Goal: Information Seeking & Learning: Learn about a topic

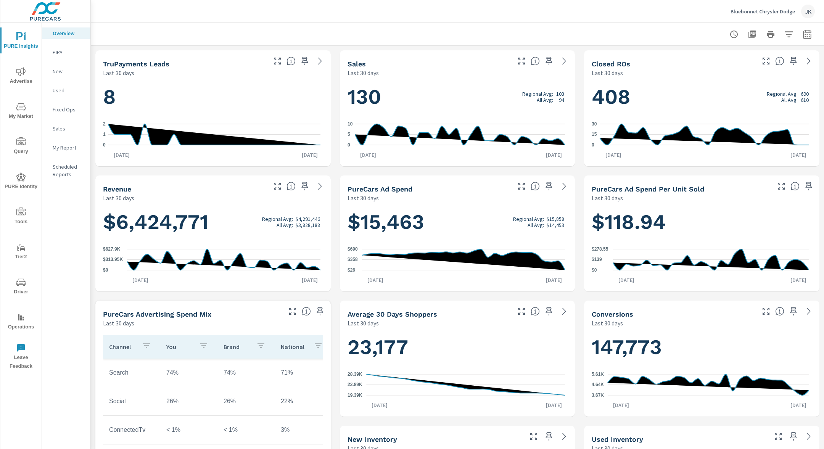
click at [60, 52] on p "PIPA" at bounding box center [69, 52] width 32 height 8
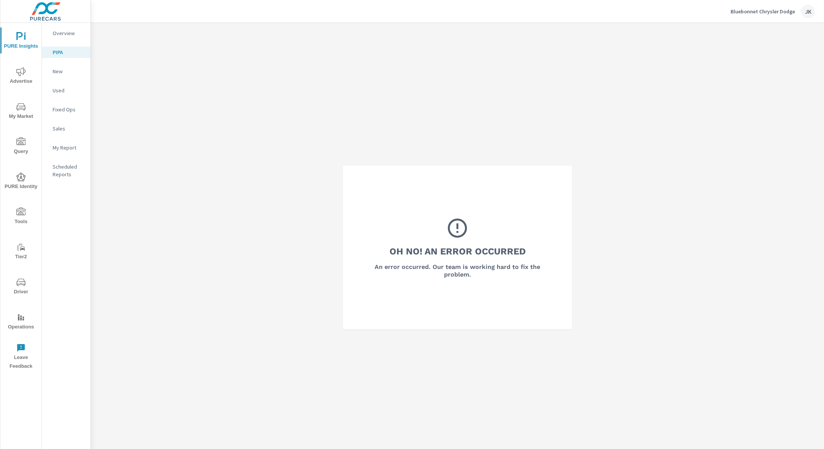
click at [782, 11] on p "Bluebonnet Chrysler Dodge" at bounding box center [763, 11] width 64 height 7
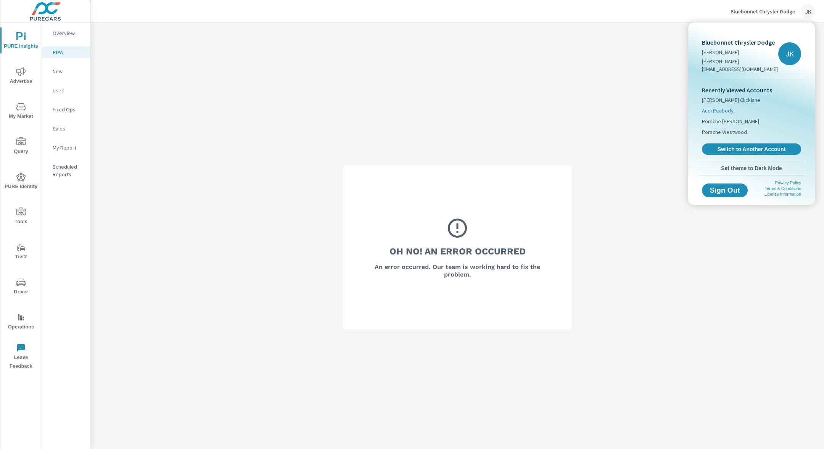
click at [725, 107] on span "Audi Peabody" at bounding box center [718, 111] width 32 height 8
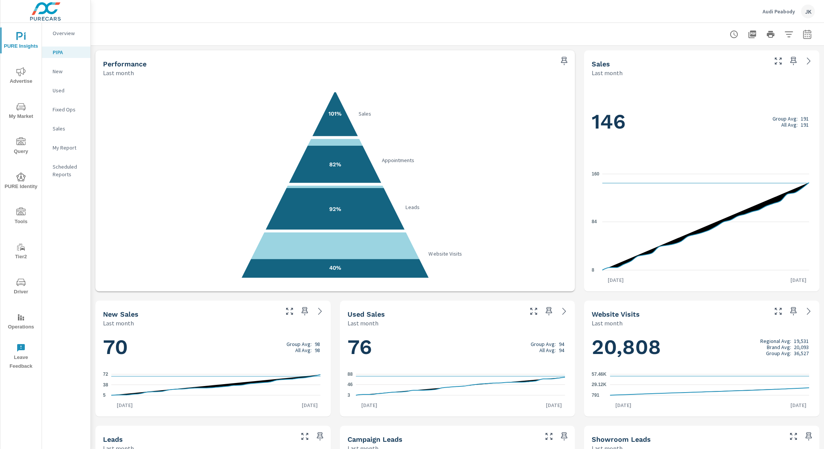
click at [26, 82] on span "Advertise" at bounding box center [21, 76] width 37 height 19
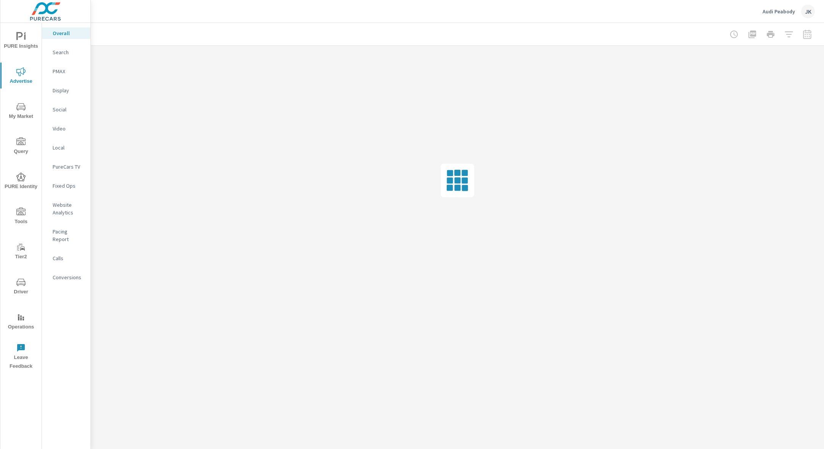
click at [66, 229] on p "Pacing Report" at bounding box center [69, 235] width 32 height 15
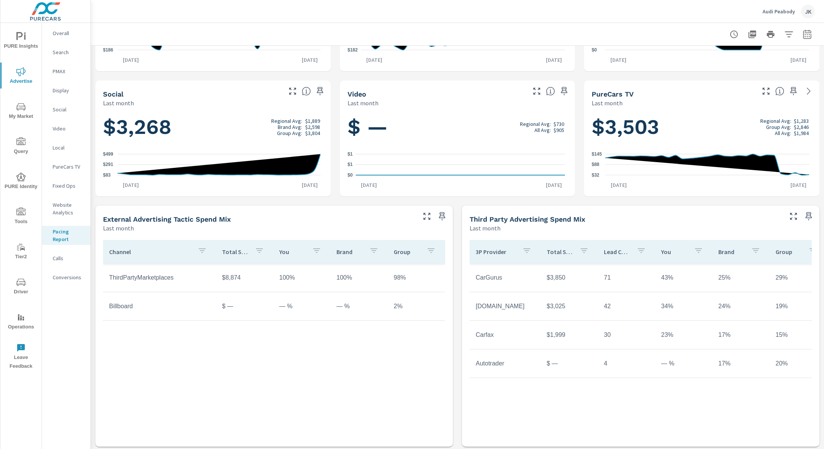
scroll to position [222, 0]
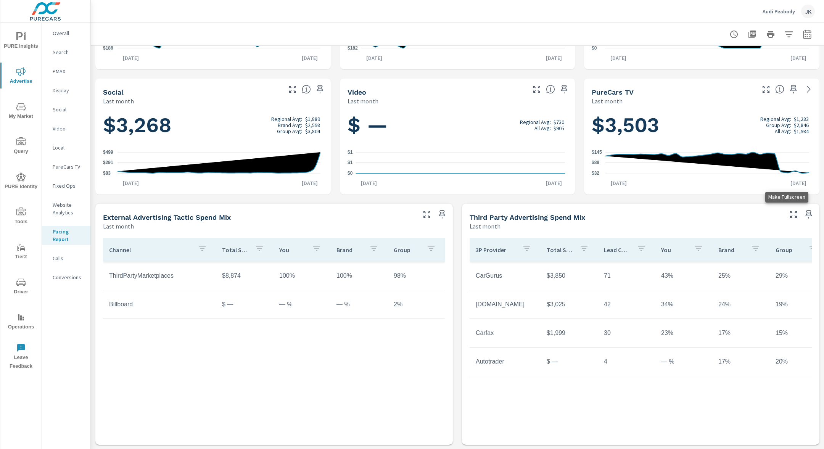
click at [789, 214] on icon "button" at bounding box center [793, 214] width 9 height 9
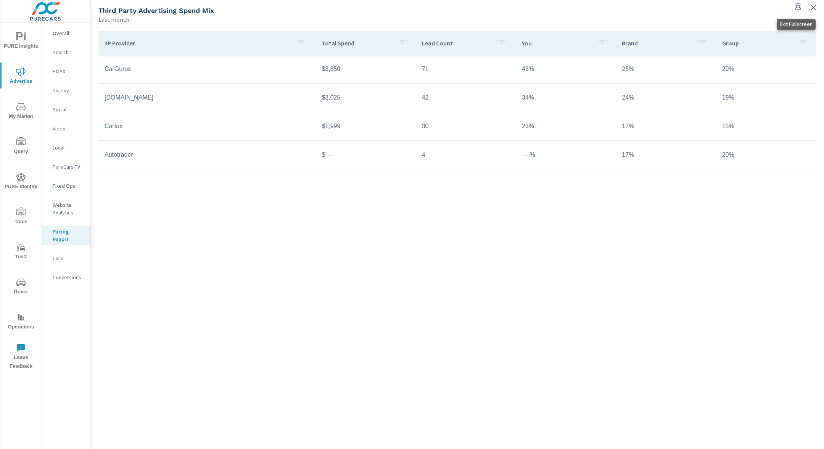
click at [815, 10] on icon "button" at bounding box center [813, 7] width 9 height 9
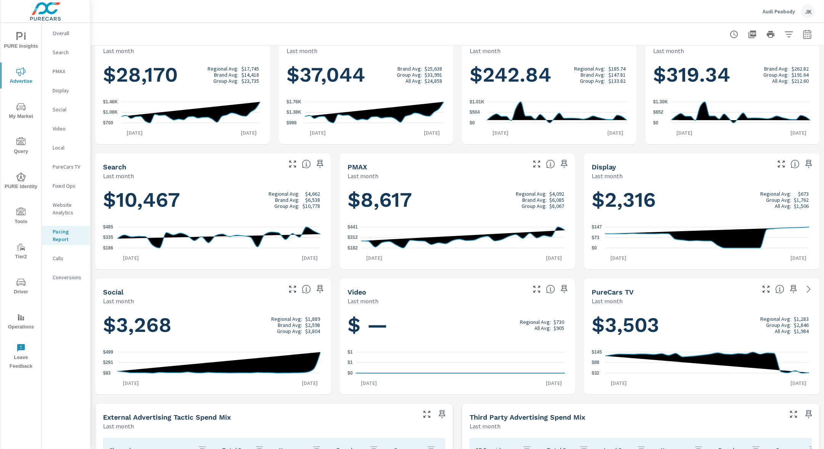
scroll to position [222, 0]
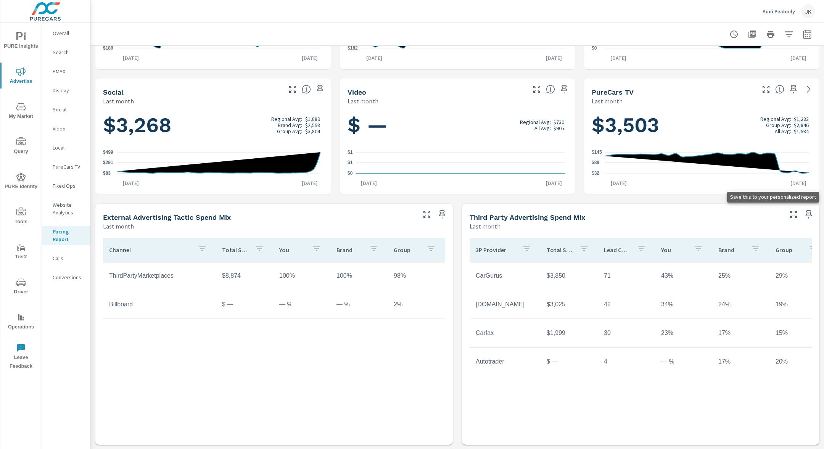
click at [805, 217] on icon "button" at bounding box center [808, 214] width 9 height 9
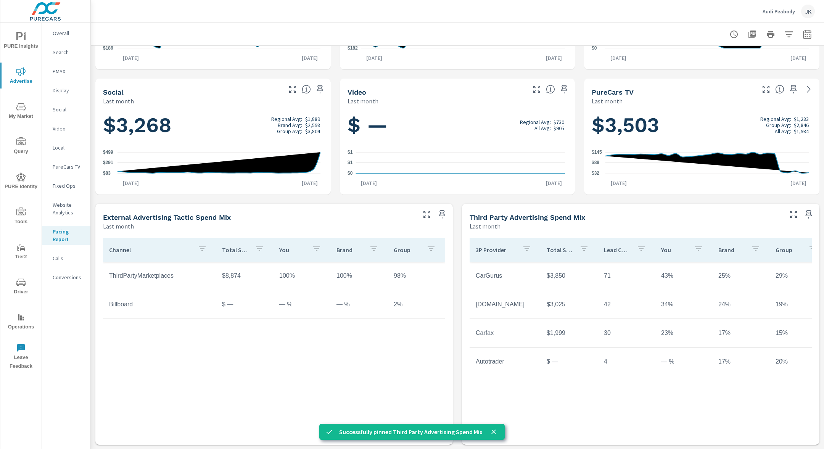
click at [22, 49] on span "PURE Insights" at bounding box center [21, 41] width 37 height 19
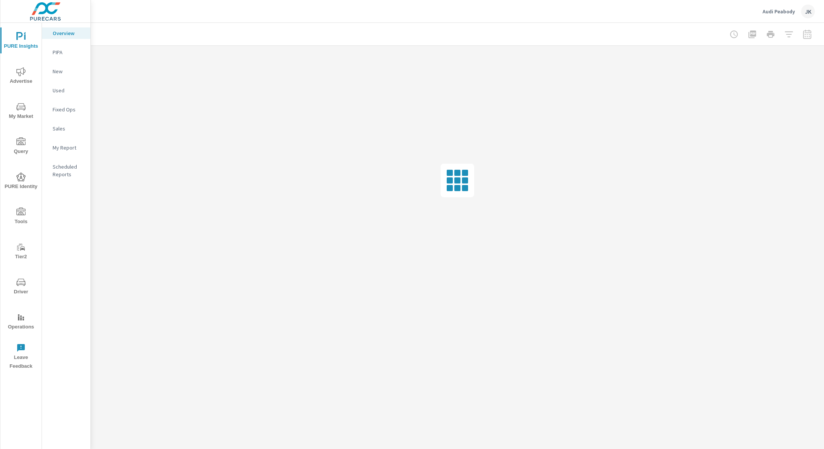
click at [63, 145] on p "My Report" at bounding box center [69, 148] width 32 height 8
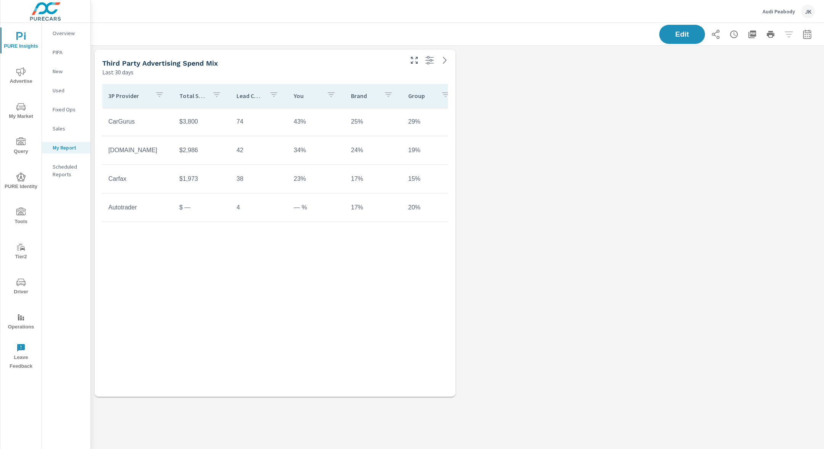
scroll to position [370, 748]
click at [419, 64] on icon "button" at bounding box center [414, 60] width 9 height 9
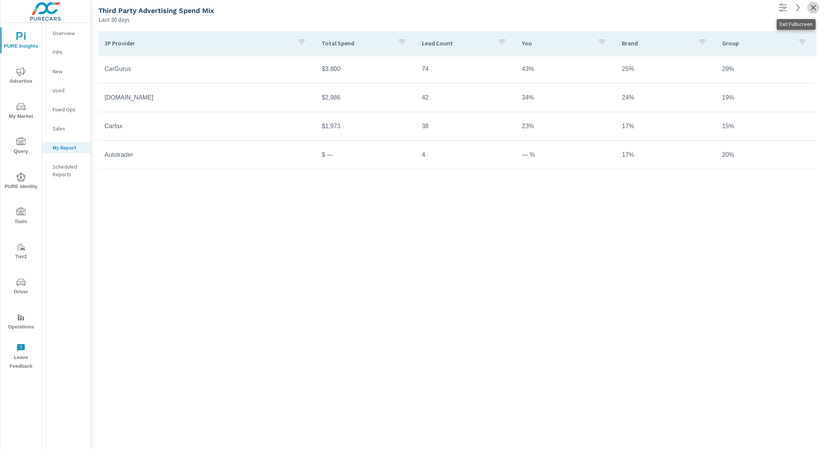
click at [810, 6] on icon "button" at bounding box center [813, 7] width 9 height 9
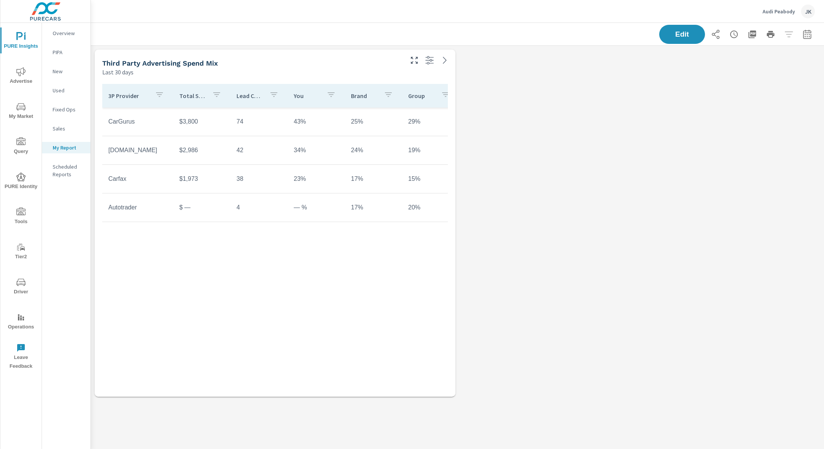
scroll to position [370, 748]
click at [444, 60] on icon at bounding box center [444, 60] width 9 height 9
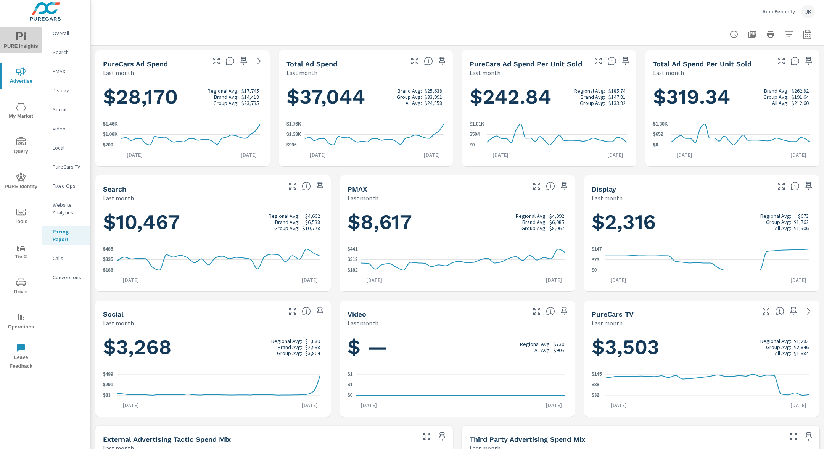
click at [30, 44] on span "PURE Insights" at bounding box center [21, 41] width 37 height 19
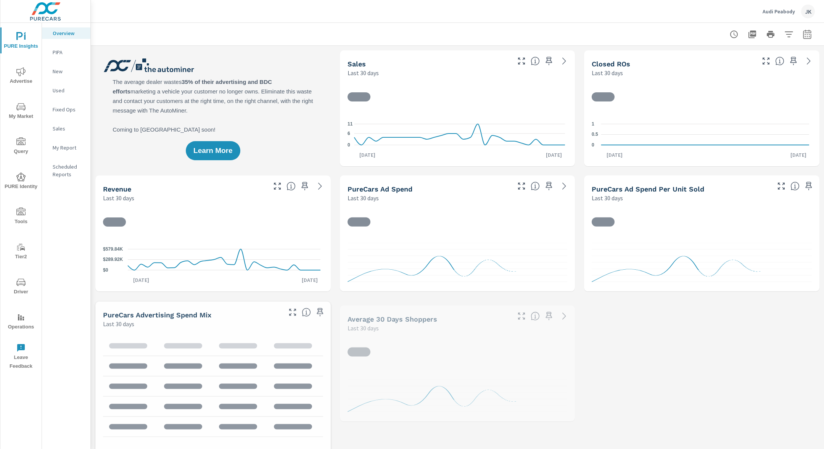
click at [66, 150] on p "My Report" at bounding box center [69, 148] width 32 height 8
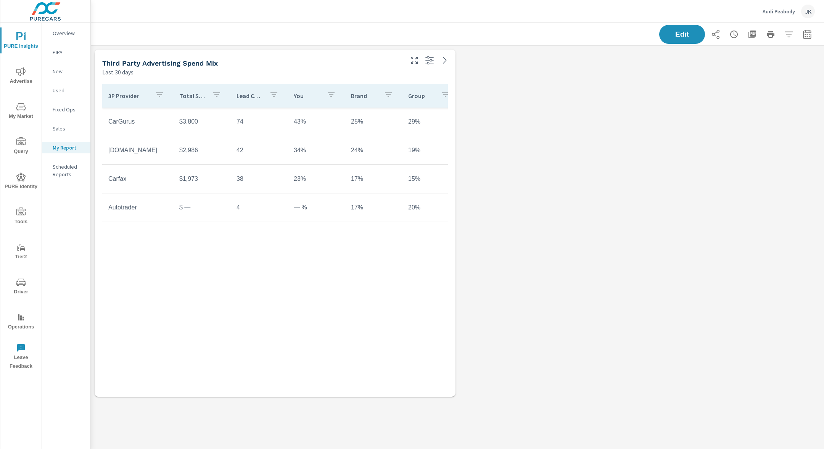
scroll to position [370, 748]
click at [433, 61] on icon "button" at bounding box center [429, 60] width 9 height 9
click at [25, 79] on span "Advertise" at bounding box center [21, 76] width 37 height 19
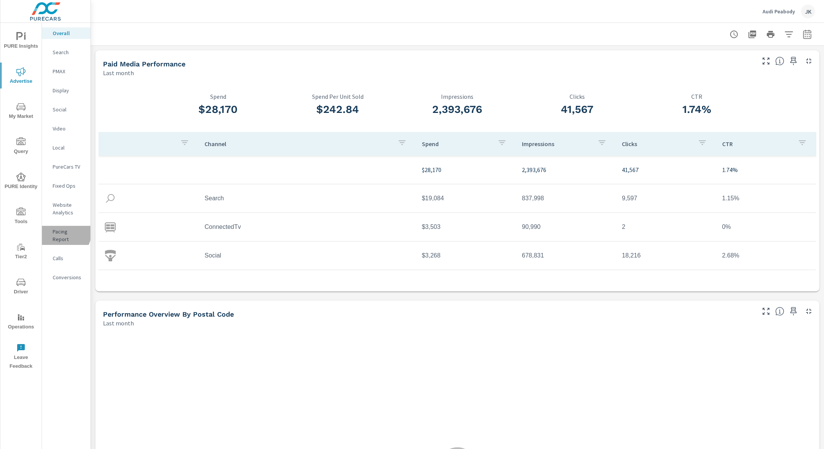
click at [60, 232] on p "Pacing Report" at bounding box center [69, 235] width 32 height 15
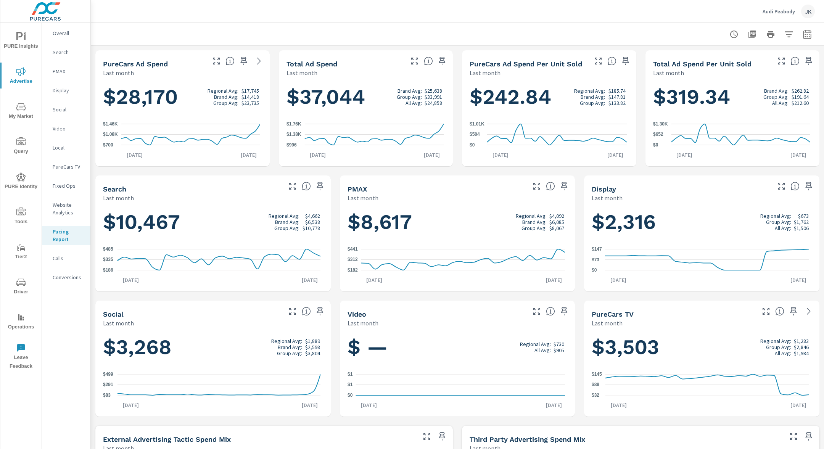
scroll to position [222, 0]
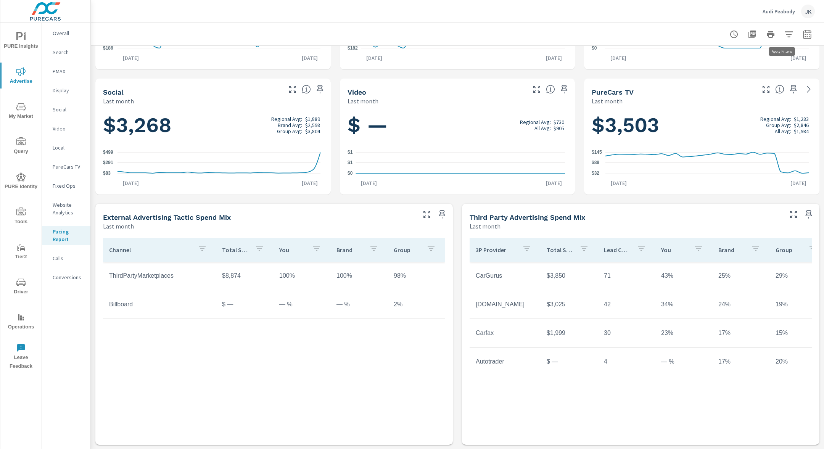
click at [786, 38] on icon "button" at bounding box center [788, 34] width 9 height 9
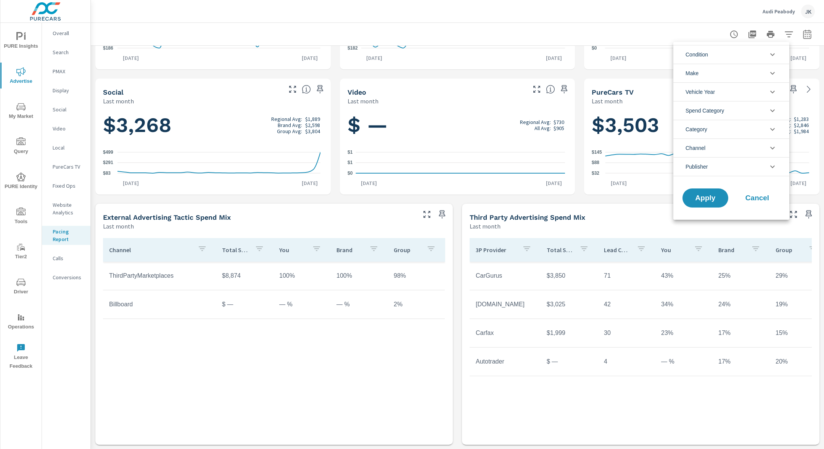
click at [718, 165] on li "Publisher" at bounding box center [731, 166] width 116 height 19
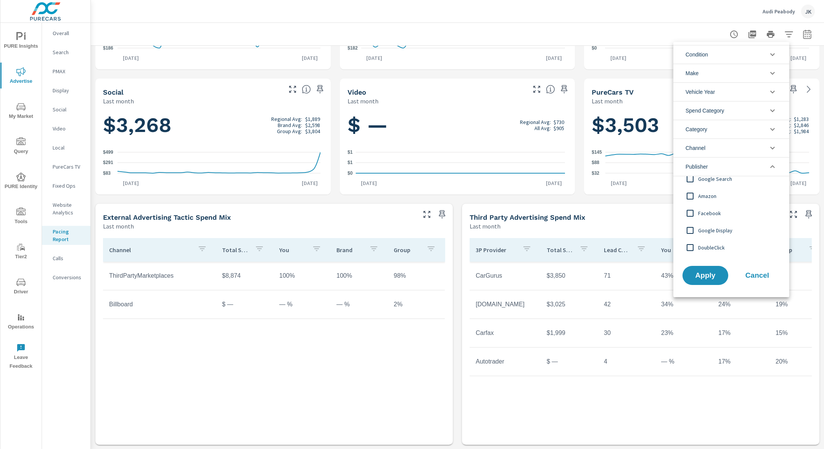
scroll to position [8, 0]
click at [752, 148] on li "Channel" at bounding box center [731, 147] width 116 height 19
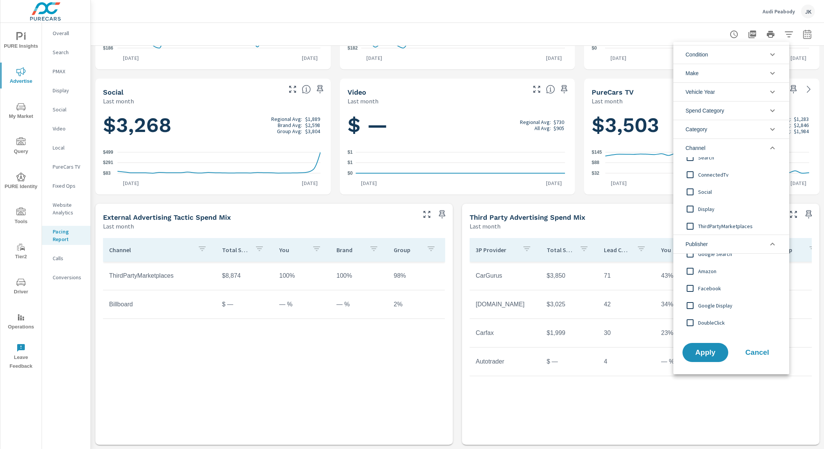
click at [750, 128] on li "Category" at bounding box center [731, 129] width 116 height 19
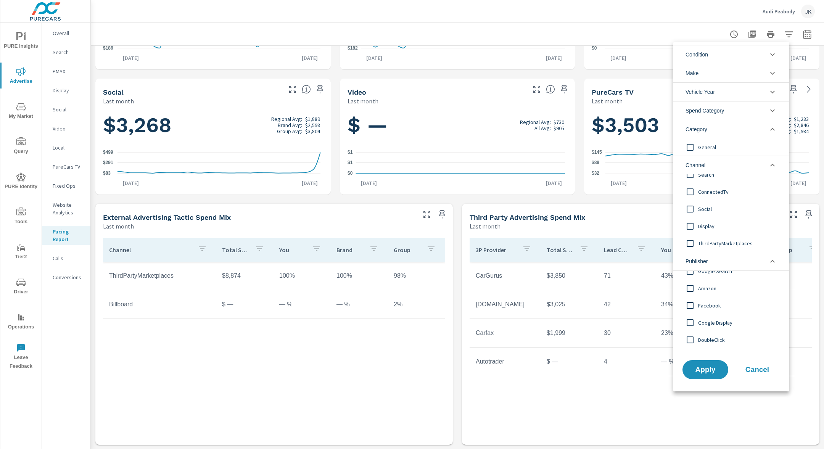
click at [718, 109] on span "Spend Category" at bounding box center [705, 110] width 39 height 18
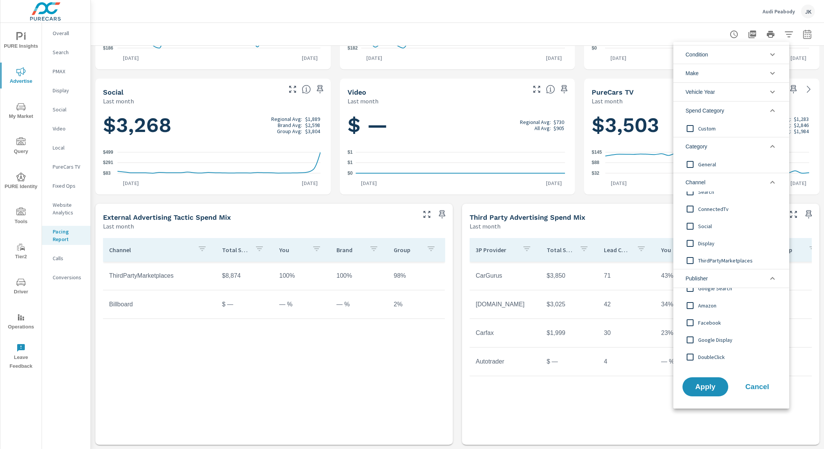
click at [723, 89] on li "Vehicle Year" at bounding box center [731, 91] width 116 height 19
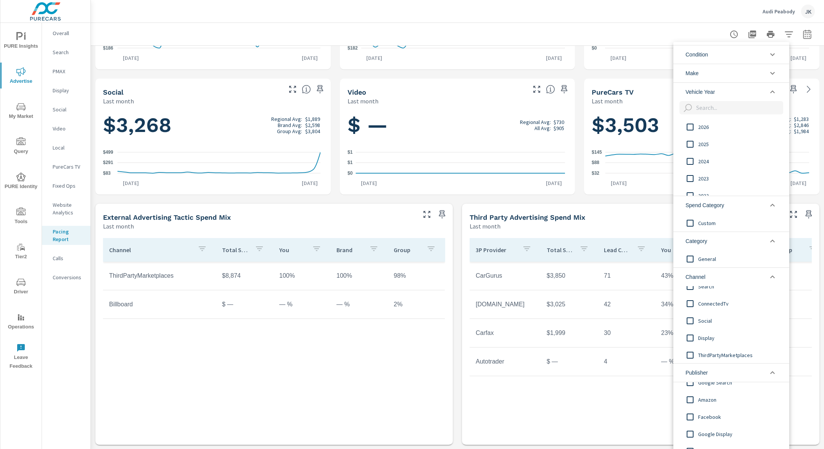
click at [649, 13] on div at bounding box center [412, 224] width 824 height 449
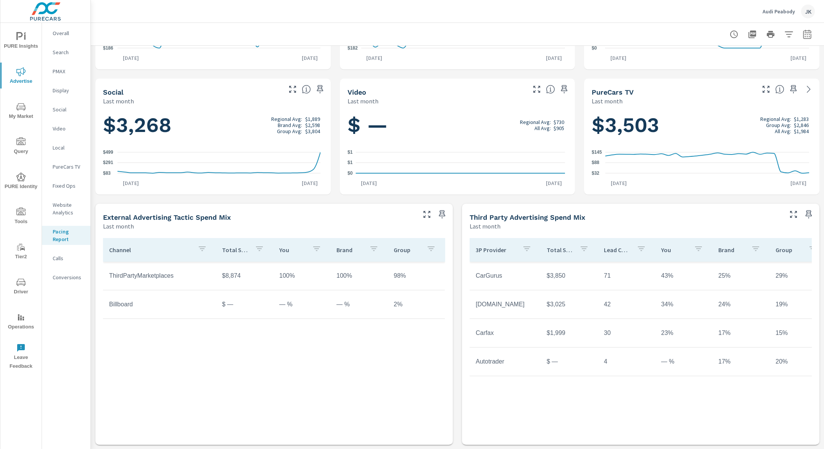
click at [21, 32] on icon "nav menu" at bounding box center [19, 36] width 6 height 8
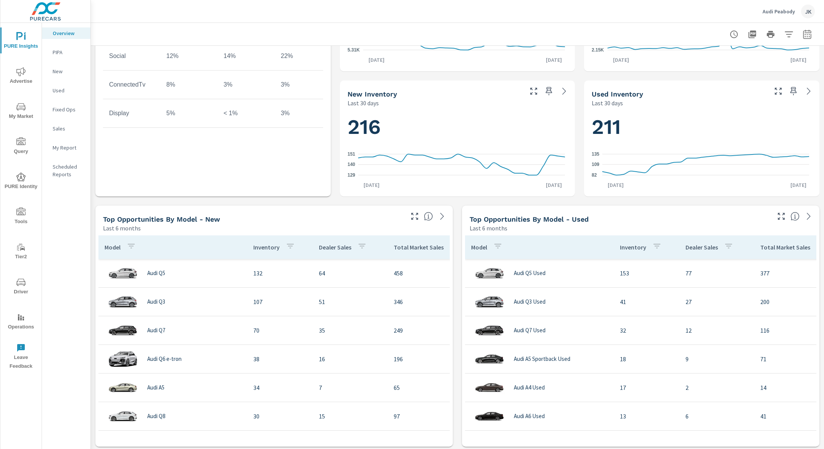
scroll to position [315, 0]
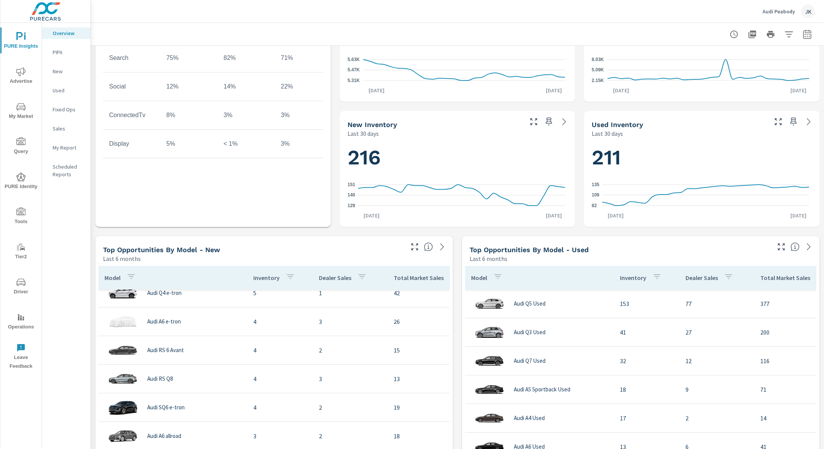
scroll to position [454, 0]
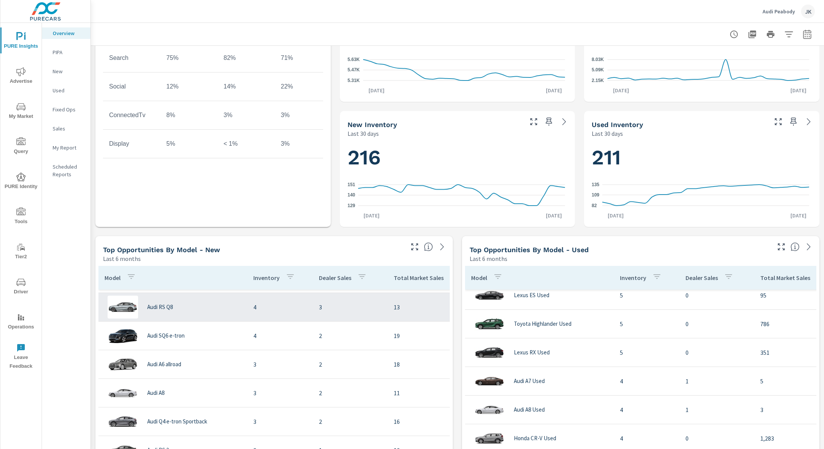
scroll to position [440, 0]
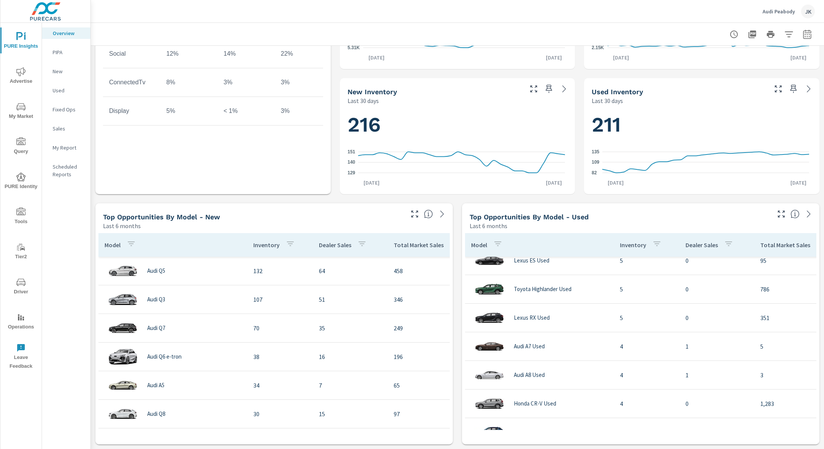
scroll to position [515, 0]
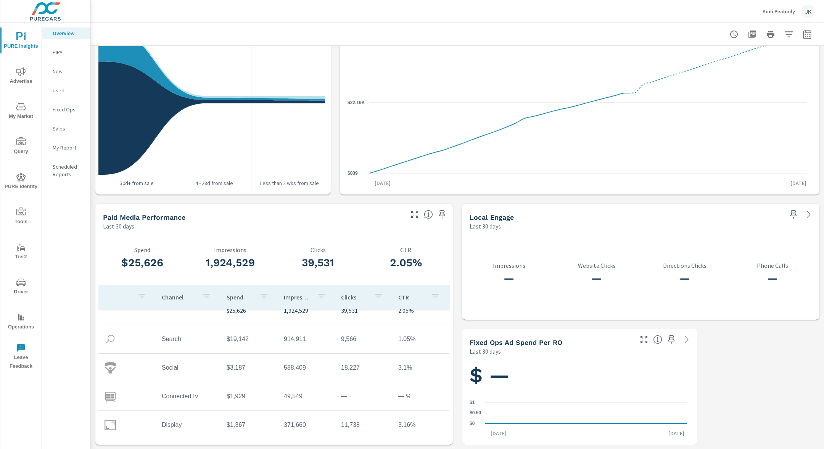
scroll to position [27, 0]
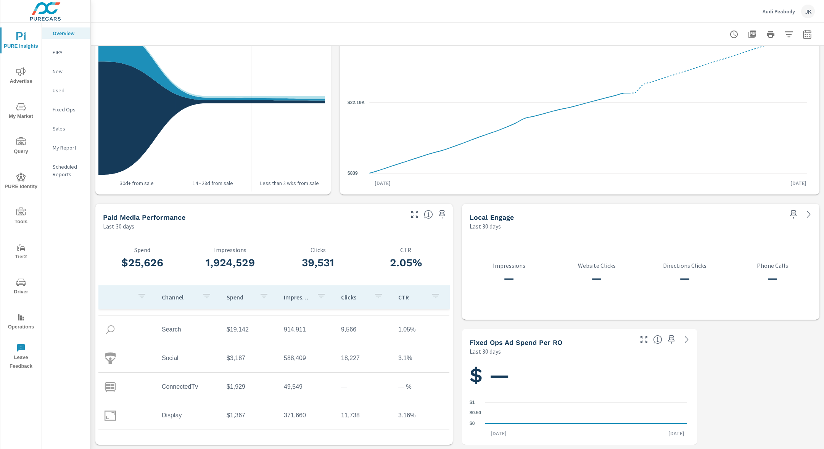
scroll to position [1, 0]
click at [65, 52] on p "PIPA" at bounding box center [69, 52] width 32 height 8
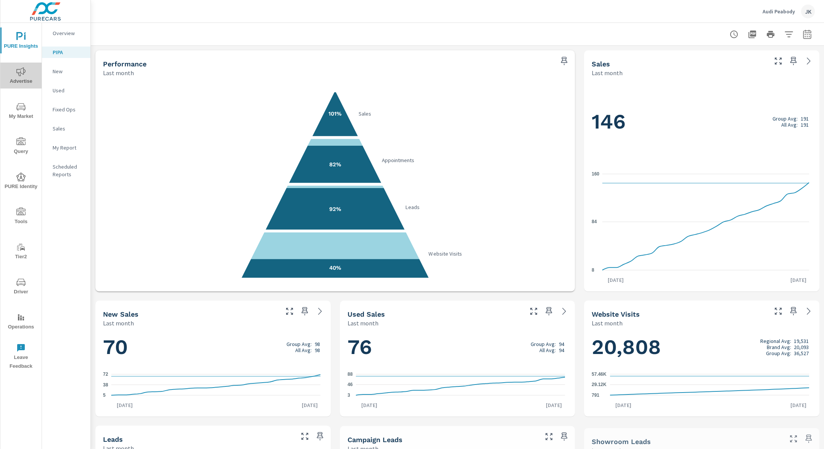
click at [24, 77] on span "Advertise" at bounding box center [21, 76] width 37 height 19
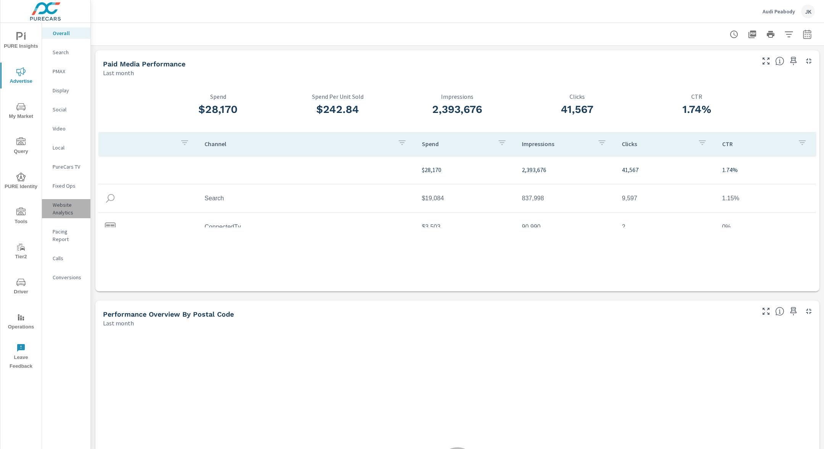
click at [66, 216] on p "Website Analytics" at bounding box center [69, 208] width 32 height 15
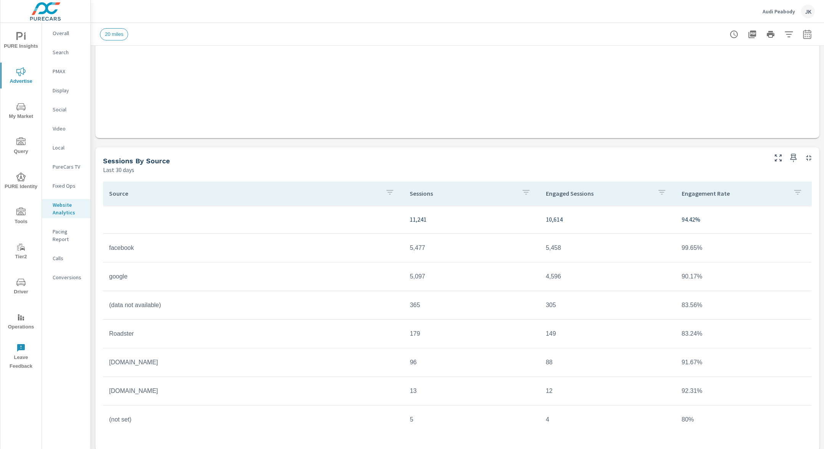
scroll to position [535, 0]
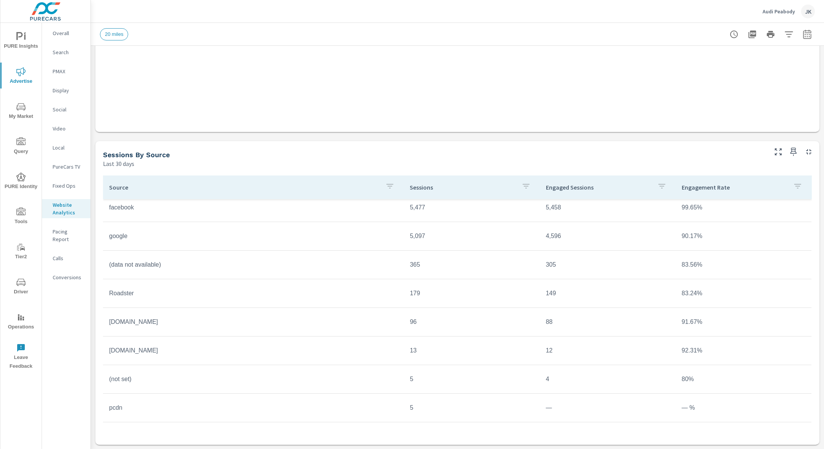
scroll to position [88, 0]
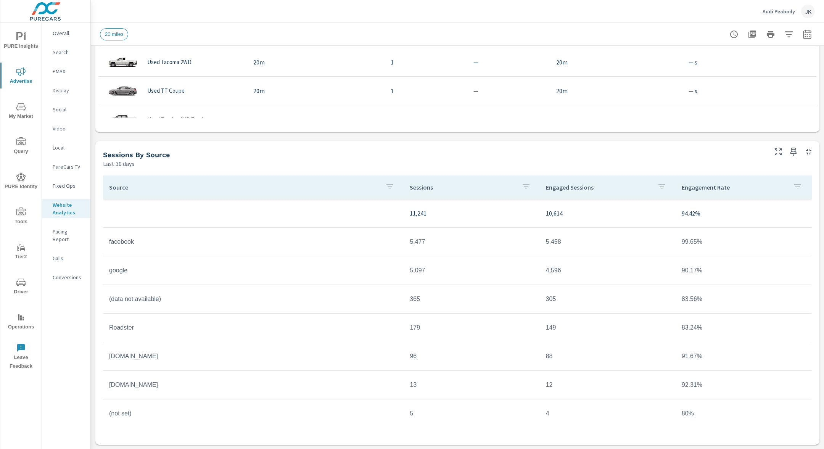
scroll to position [88, 0]
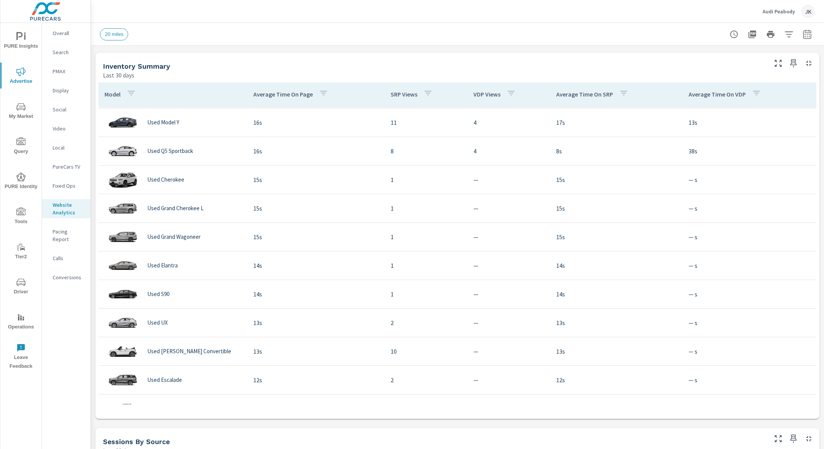
scroll to position [250, 0]
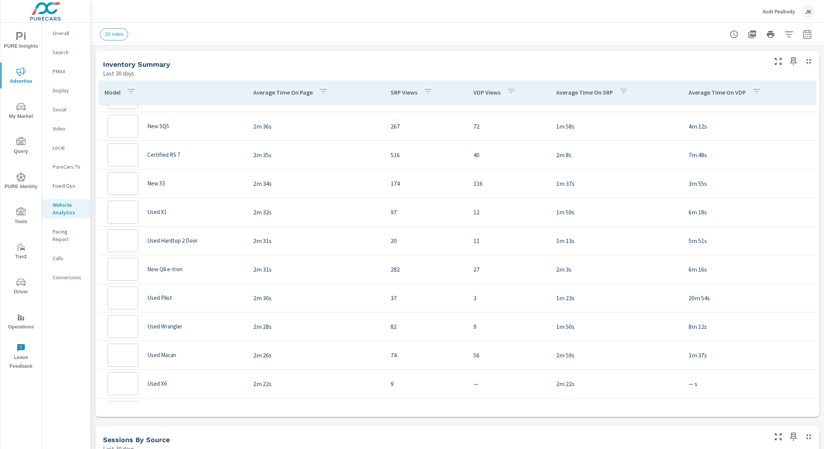
scroll to position [1282, 0]
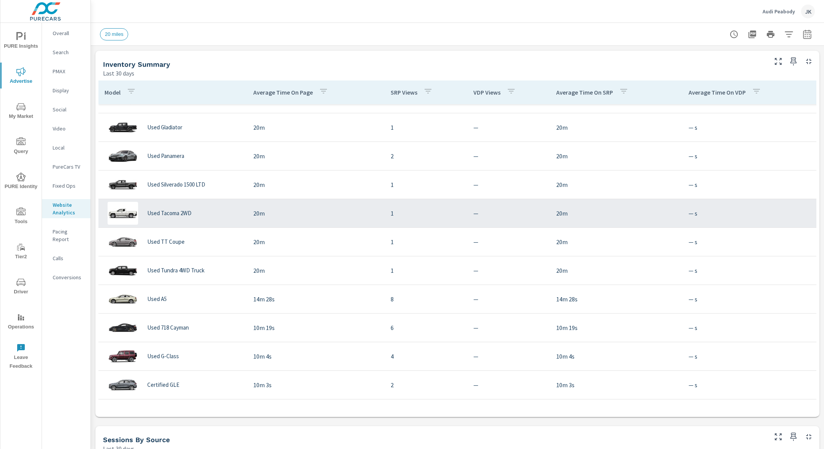
scroll to position [145, 0]
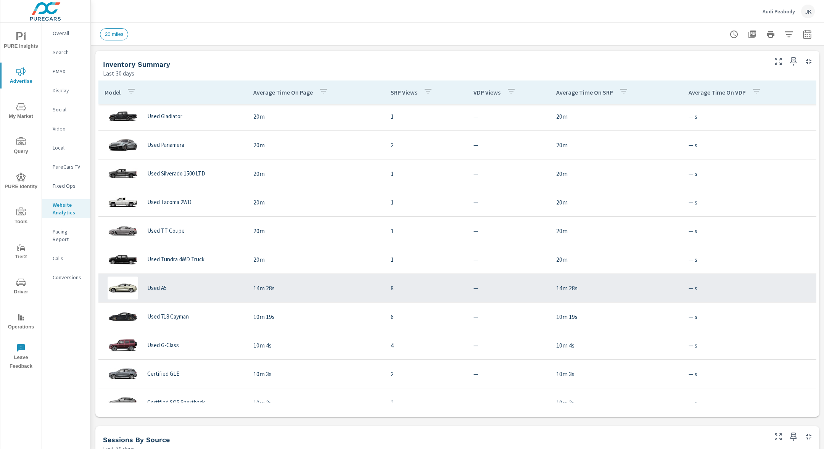
scroll to position [394, 0]
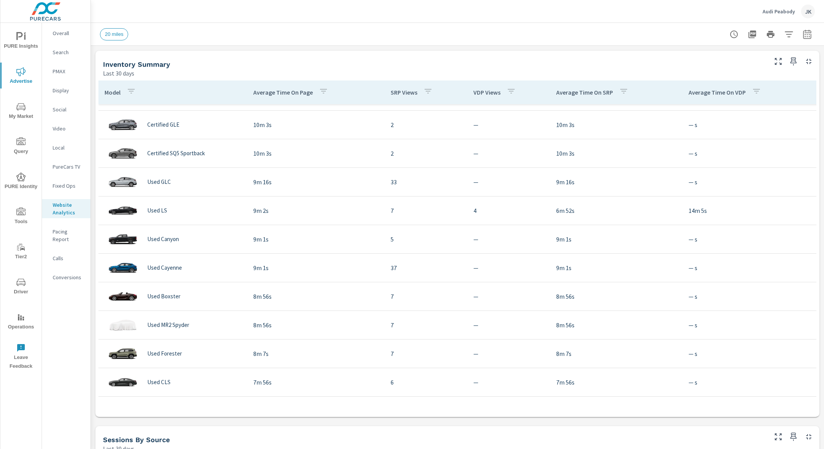
scroll to position [533, 0]
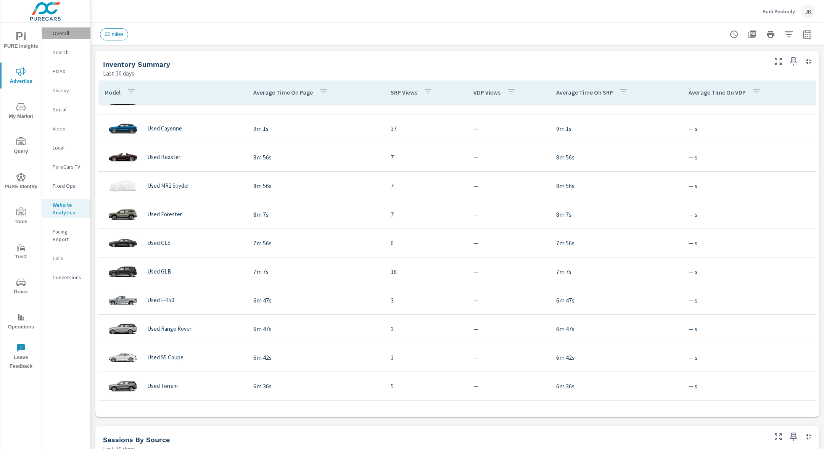
click at [61, 34] on p "Overall" at bounding box center [69, 33] width 32 height 8
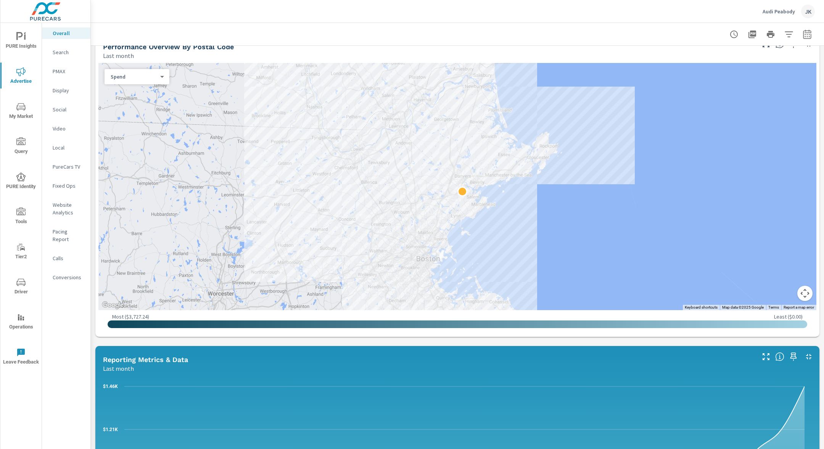
scroll to position [338, 0]
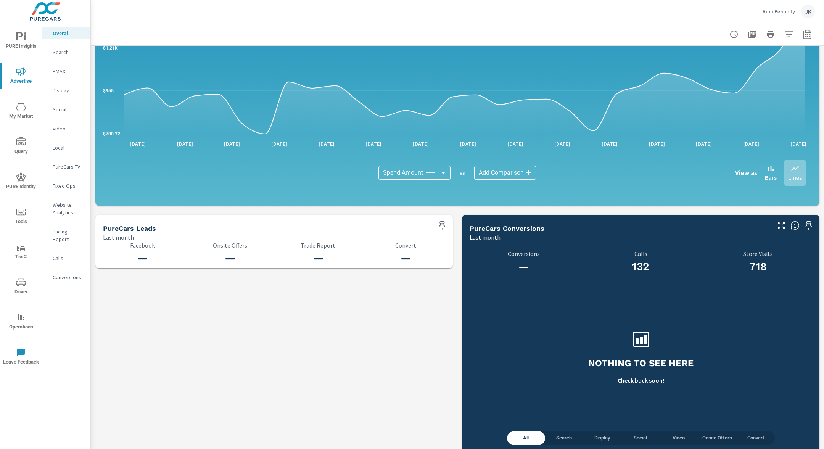
scroll to position [660, 0]
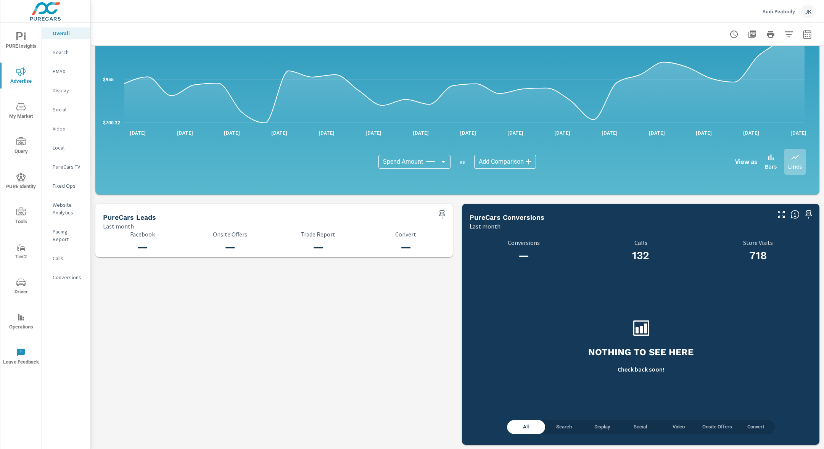
click at [59, 55] on p "Search" at bounding box center [69, 52] width 32 height 8
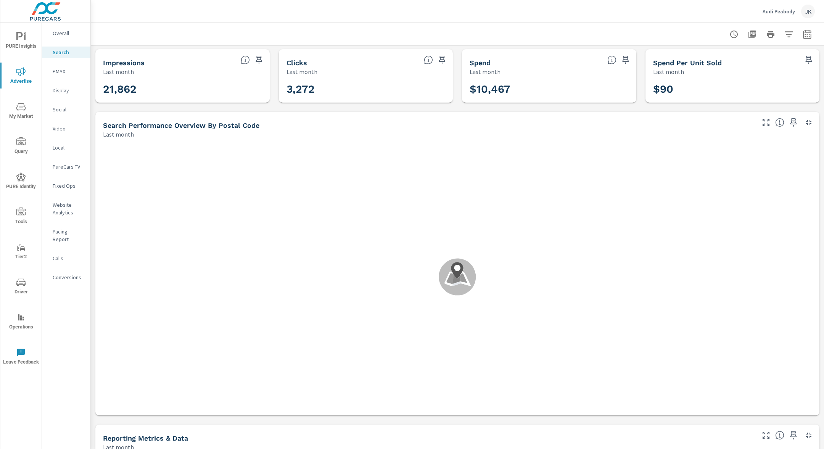
scroll to position [2, 0]
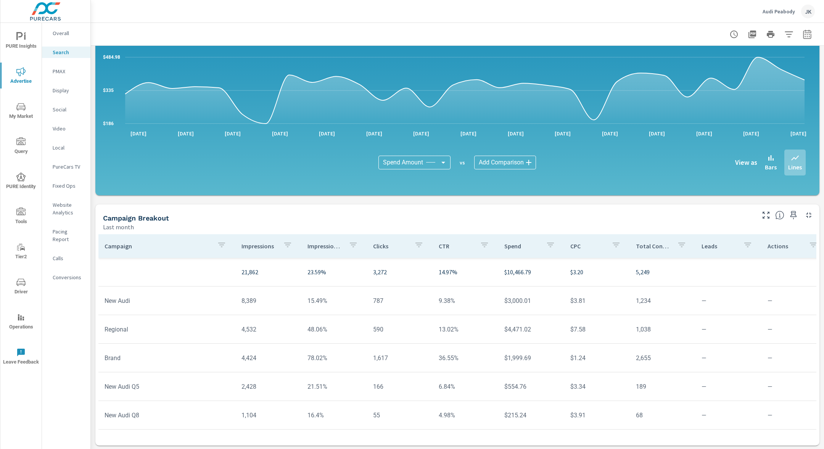
scroll to position [410, 0]
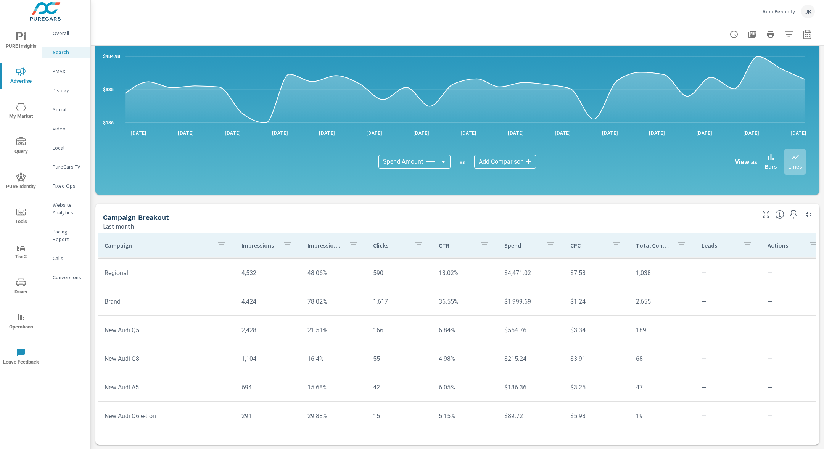
scroll to position [63, 0]
click at [59, 66] on div "PMAX" at bounding box center [66, 71] width 48 height 11
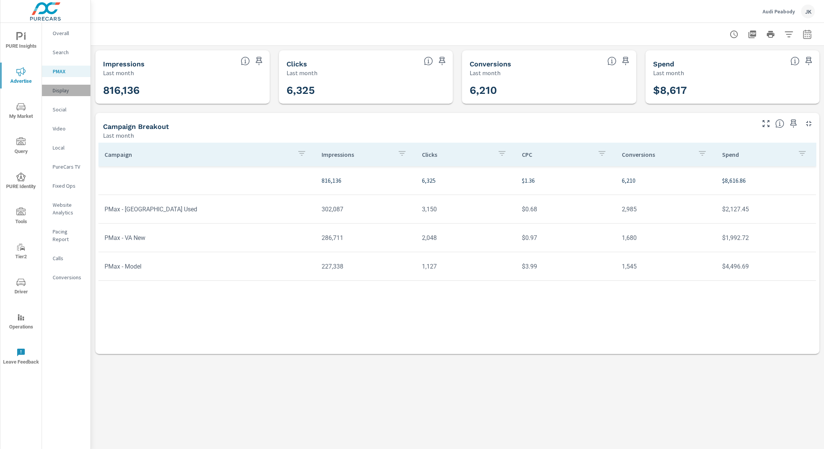
click at [68, 90] on p "Display" at bounding box center [69, 91] width 32 height 8
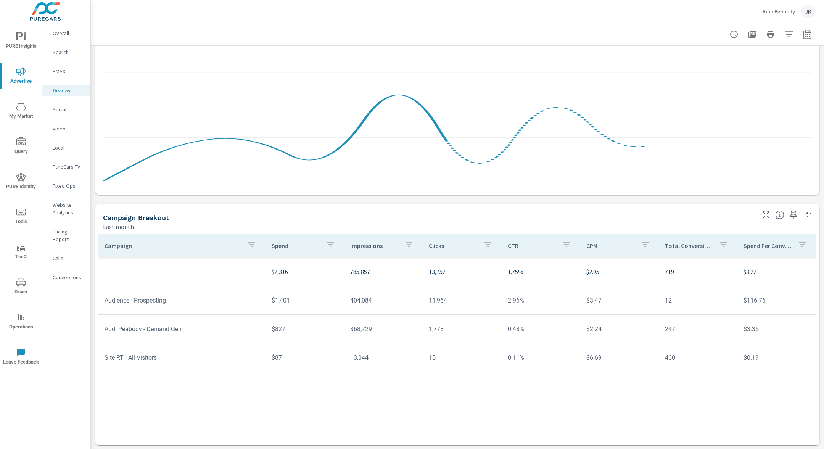
scroll to position [97, 0]
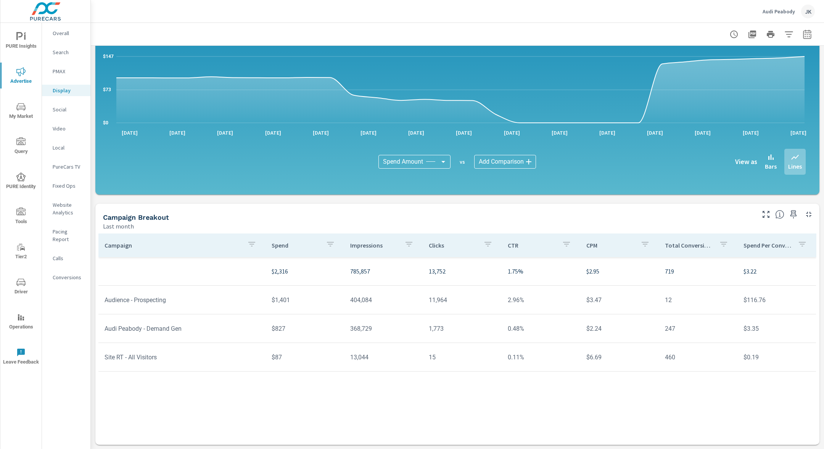
click at [66, 110] on p "Social" at bounding box center [69, 110] width 32 height 8
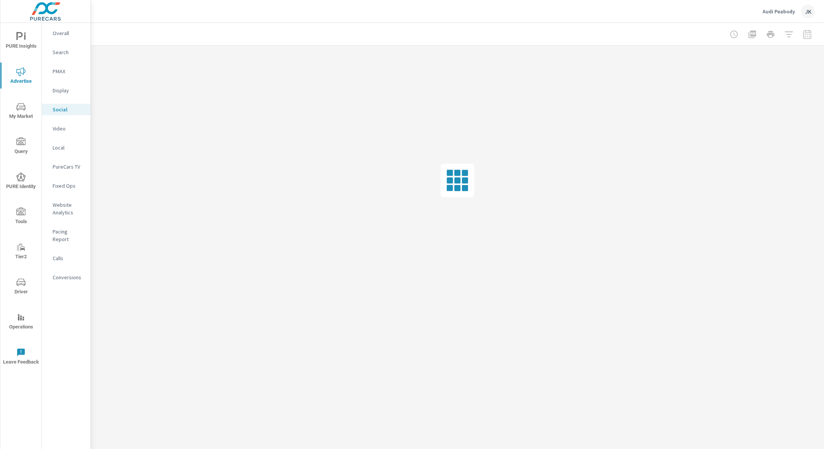
click at [68, 166] on p "PureCars TV" at bounding box center [69, 167] width 32 height 8
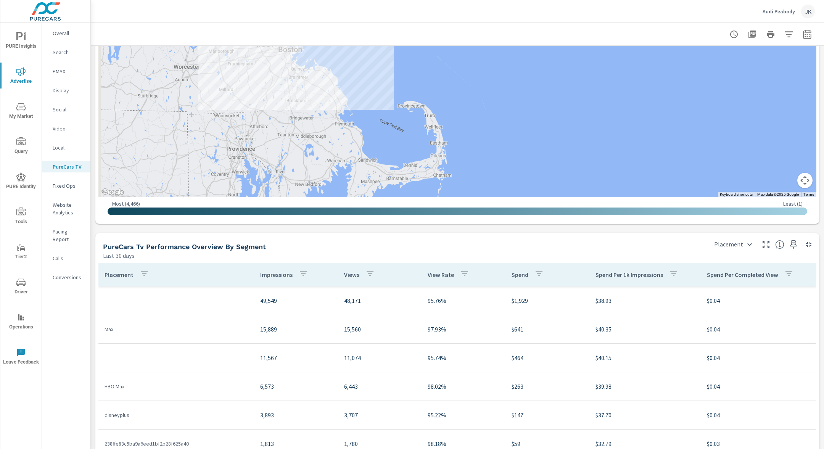
scroll to position [910, 0]
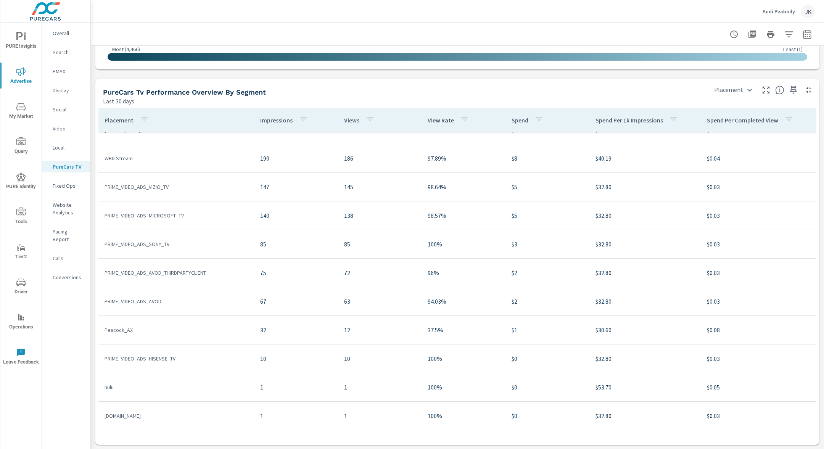
scroll to position [104, 0]
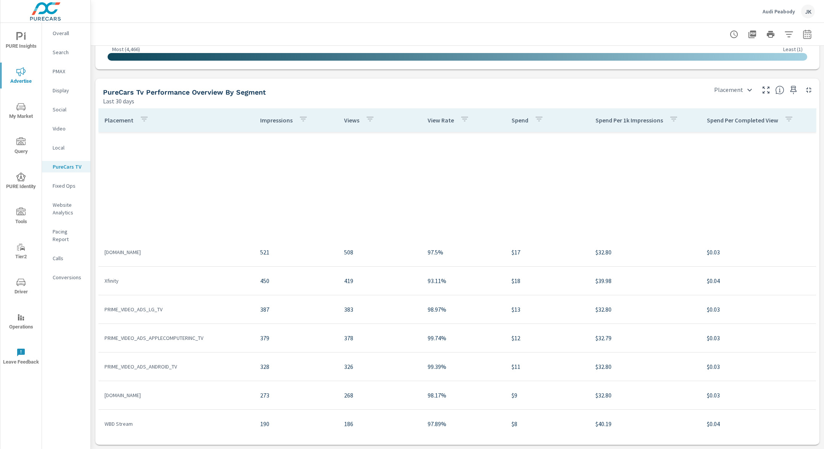
scroll to position [14, 0]
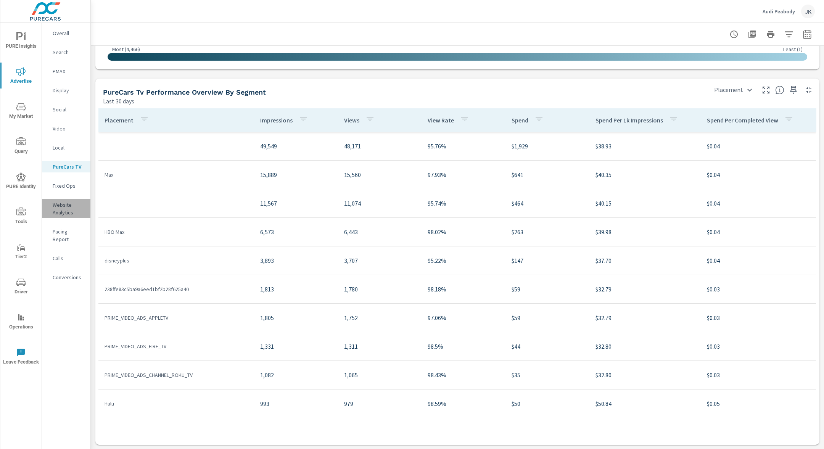
click at [66, 209] on p "Website Analytics" at bounding box center [69, 208] width 32 height 15
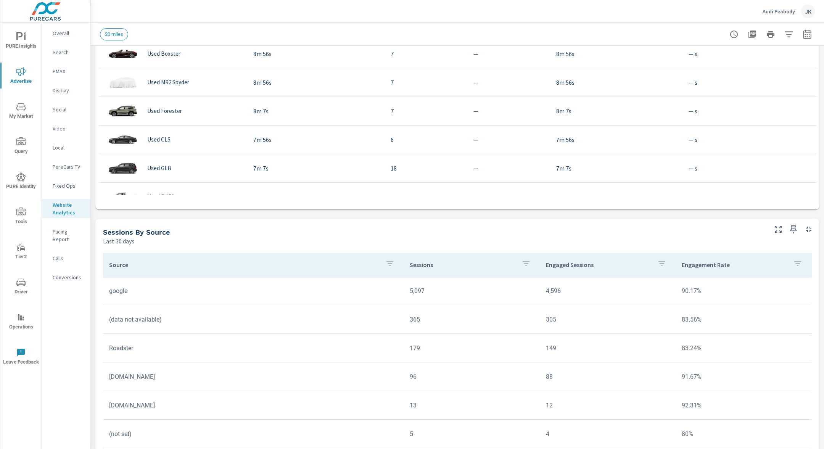
scroll to position [464, 0]
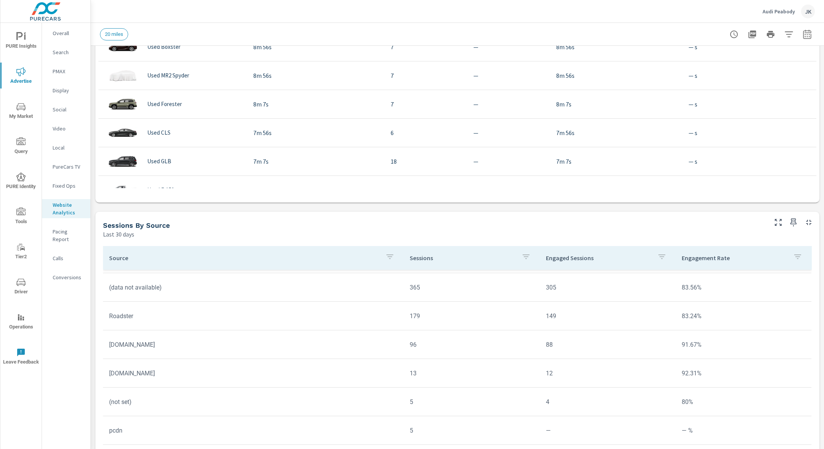
scroll to position [88, 0]
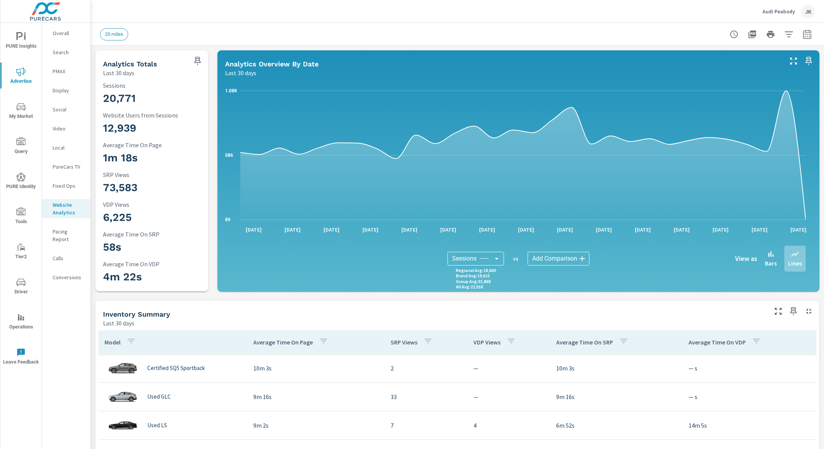
click at [63, 232] on p "Pacing Report" at bounding box center [69, 235] width 32 height 15
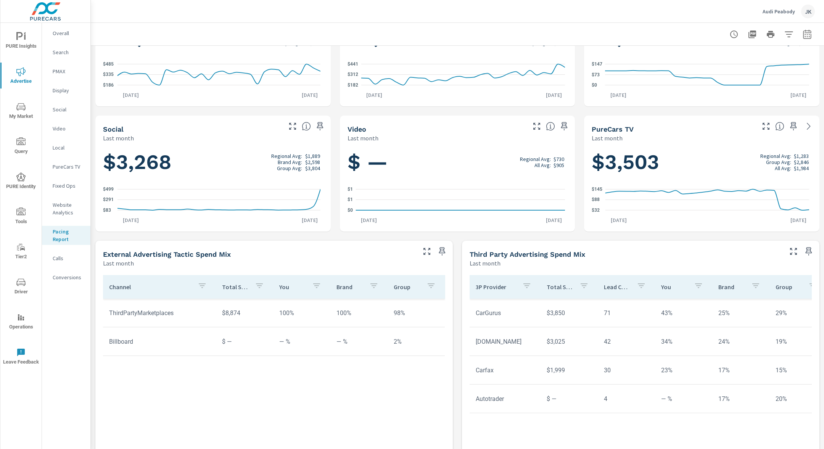
scroll to position [222, 0]
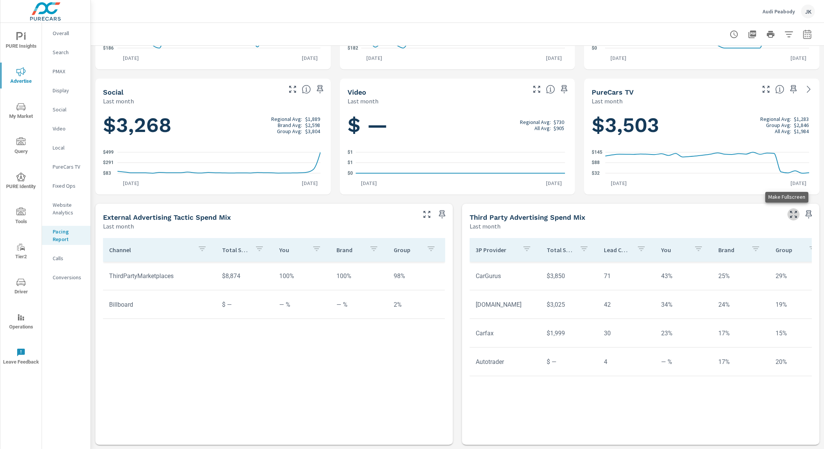
click at [789, 217] on icon "button" at bounding box center [793, 214] width 9 height 9
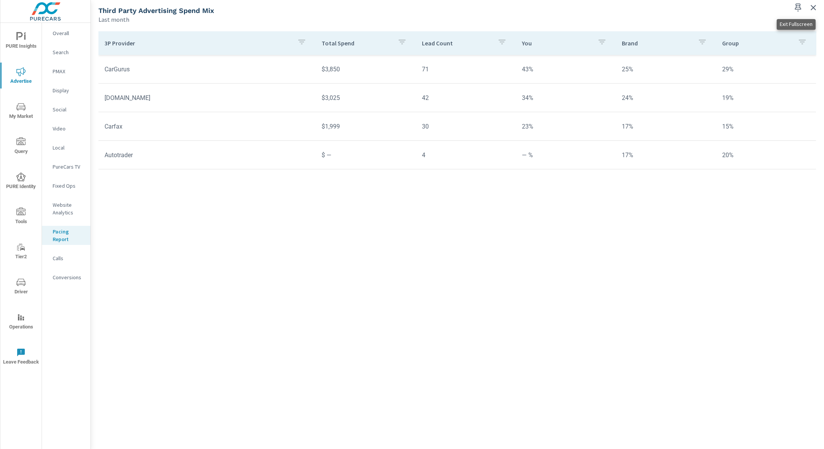
click at [813, 9] on icon "button" at bounding box center [813, 7] width 9 height 9
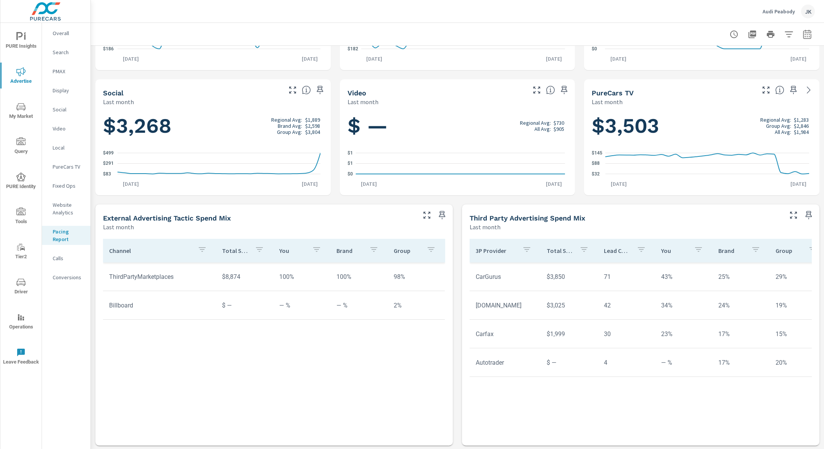
scroll to position [222, 0]
click at [789, 217] on icon "button" at bounding box center [793, 214] width 9 height 9
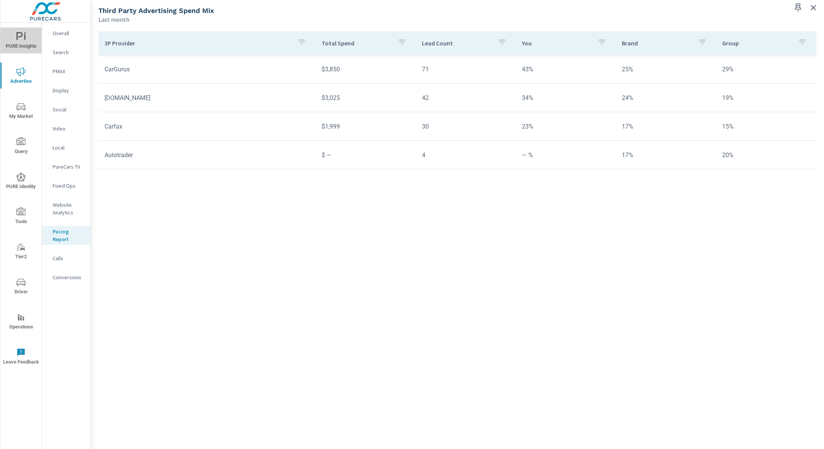
click at [20, 36] on icon "nav menu" at bounding box center [19, 36] width 6 height 8
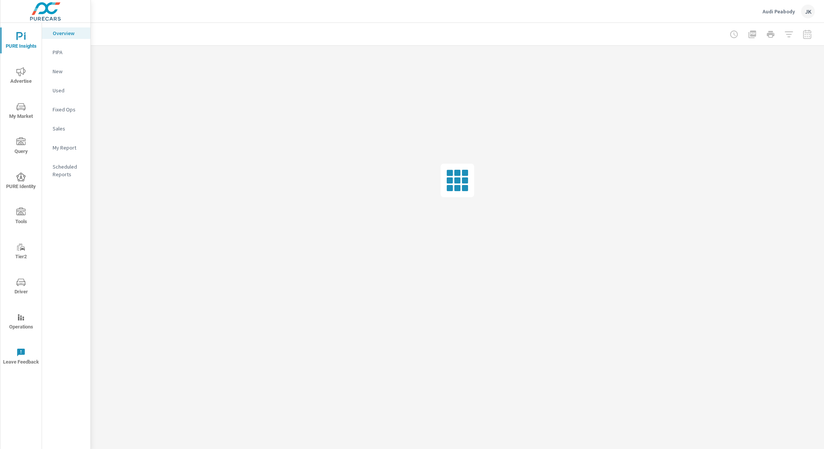
click at [55, 50] on p "PIPA" at bounding box center [69, 52] width 32 height 8
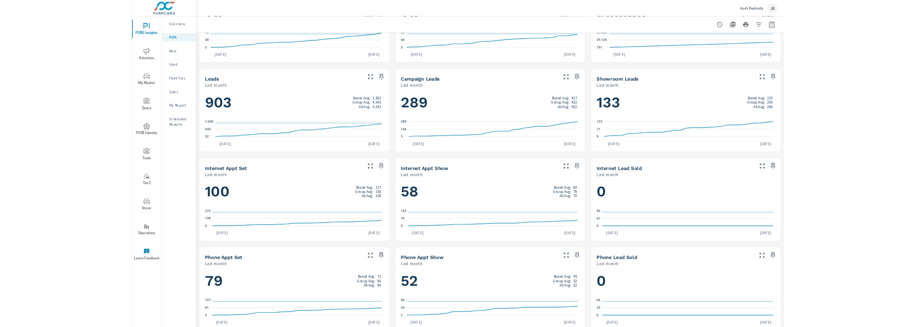
scroll to position [338, 0]
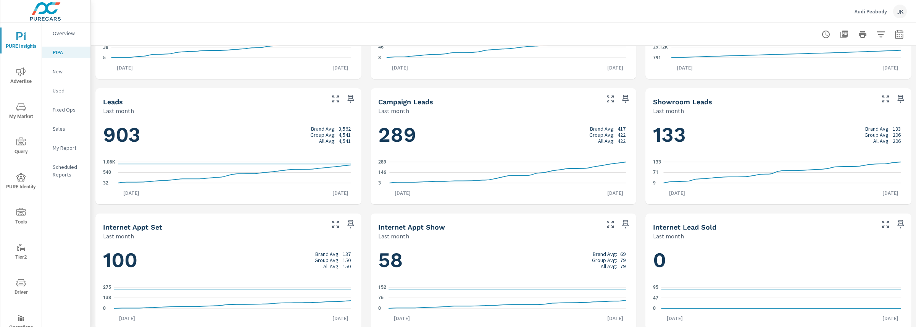
click at [371, 225] on div "Internet Appt Show Last month" at bounding box center [485, 226] width 231 height 27
drag, startPoint x: 377, startPoint y: 226, endPoint x: 415, endPoint y: 229, distance: 38.3
click at [412, 229] on h5 "Internet Appt Show" at bounding box center [411, 227] width 67 height 8
drag, startPoint x: 396, startPoint y: 227, endPoint x: 448, endPoint y: 232, distance: 51.7
click at [448, 232] on div "Internet Appt Show Last month" at bounding box center [485, 226] width 231 height 27
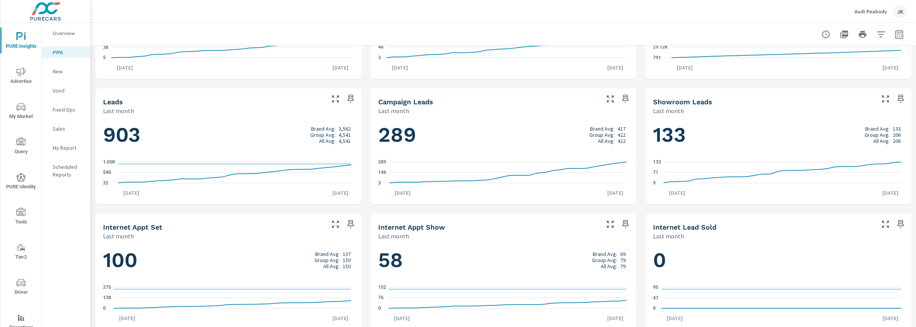
drag, startPoint x: 448, startPoint y: 227, endPoint x: 395, endPoint y: 222, distance: 53.3
click at [395, 224] on div "Internet Appt Show" at bounding box center [488, 226] width 220 height 9
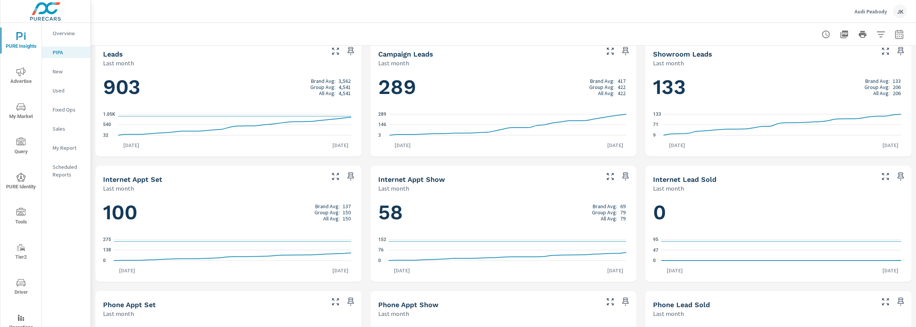
scroll to position [394, 0]
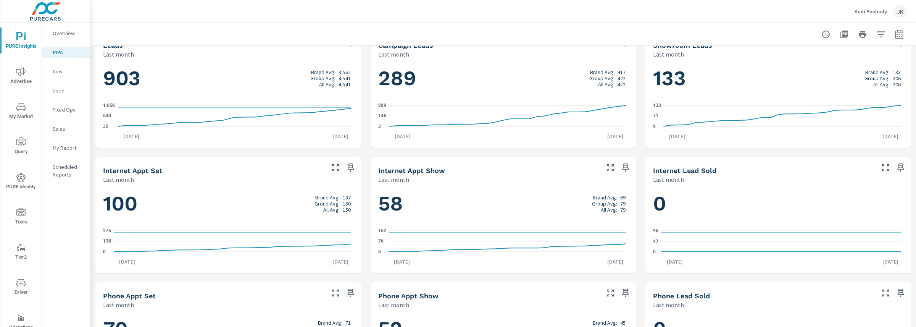
drag, startPoint x: 377, startPoint y: 167, endPoint x: 430, endPoint y: 174, distance: 53.8
click at [430, 174] on h5 "Internet Appt Show" at bounding box center [411, 170] width 67 height 8
click at [435, 174] on h5 "Internet Appt Show" at bounding box center [411, 170] width 67 height 8
click at [441, 169] on div "Internet Appt Show" at bounding box center [488, 170] width 220 height 9
drag, startPoint x: 425, startPoint y: 168, endPoint x: 379, endPoint y: 162, distance: 46.9
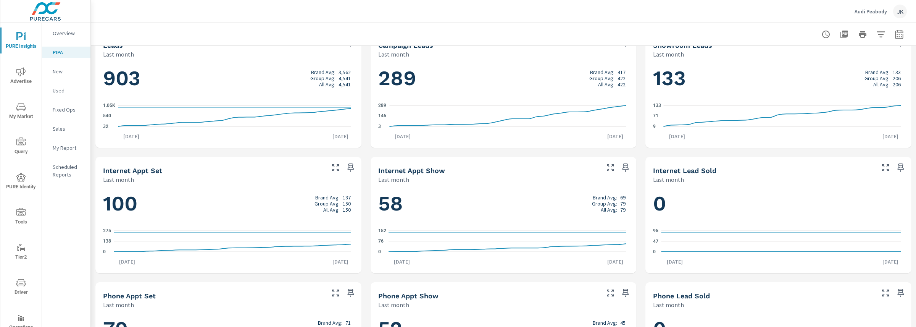
click at [379, 162] on div "Internet Appt Show Last month" at bounding box center [485, 170] width 231 height 27
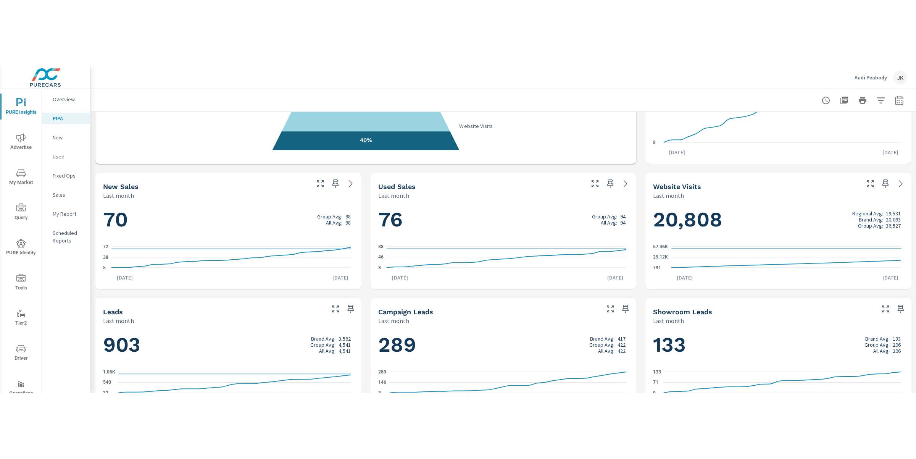
scroll to position [0, 0]
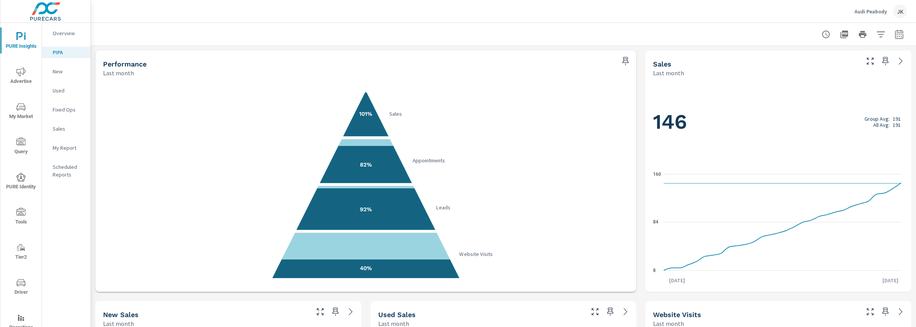
drag, startPoint x: 668, startPoint y: 62, endPoint x: 644, endPoint y: 61, distance: 24.0
click at [645, 61] on div "Sales Last month" at bounding box center [753, 63] width 216 height 27
drag, startPoint x: 647, startPoint y: 61, endPoint x: 672, endPoint y: 67, distance: 25.0
click at [672, 67] on div "Sales Last month" at bounding box center [753, 63] width 216 height 27
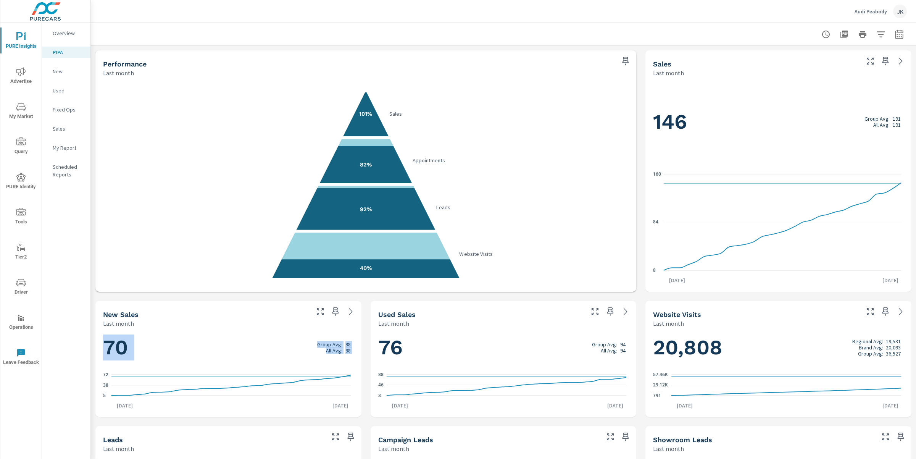
drag, startPoint x: 359, startPoint y: 308, endPoint x: 401, endPoint y: 323, distance: 43.7
click at [401, 323] on div "Performance Last month 101% Sales 82% Appointments 92% Leads 40% Website Visits…" at bounding box center [503, 421] width 825 height 751
drag, startPoint x: 425, startPoint y: 316, endPoint x: 375, endPoint y: 306, distance: 50.9
click at [373, 317] on div "Used Sales Last month" at bounding box center [478, 314] width 216 height 27
drag, startPoint x: 375, startPoint y: 298, endPoint x: 420, endPoint y: 341, distance: 62.6
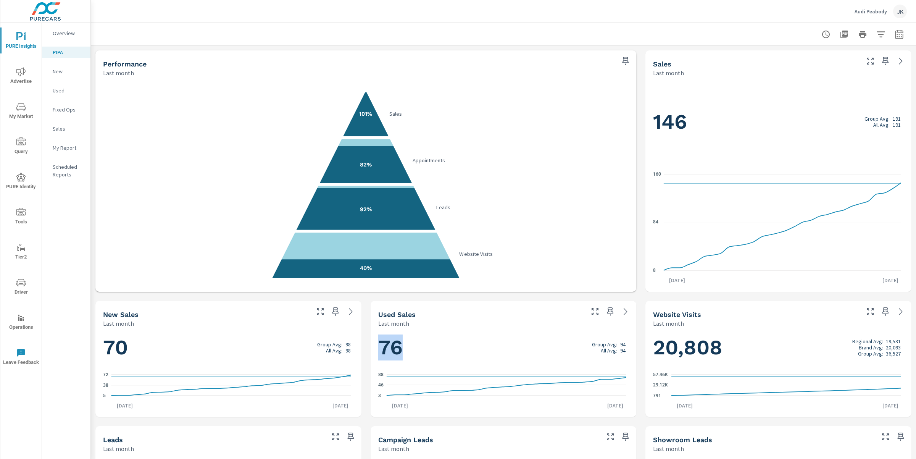
click at [420, 341] on div "Performance Last month 101% Sales 82% Appointments 92% Leads 40% Website Visits…" at bounding box center [503, 421] width 825 height 751
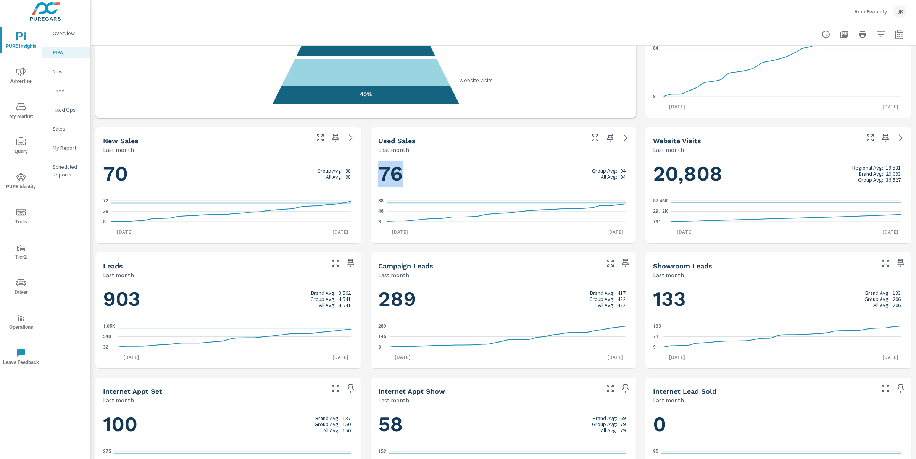
scroll to position [218, 0]
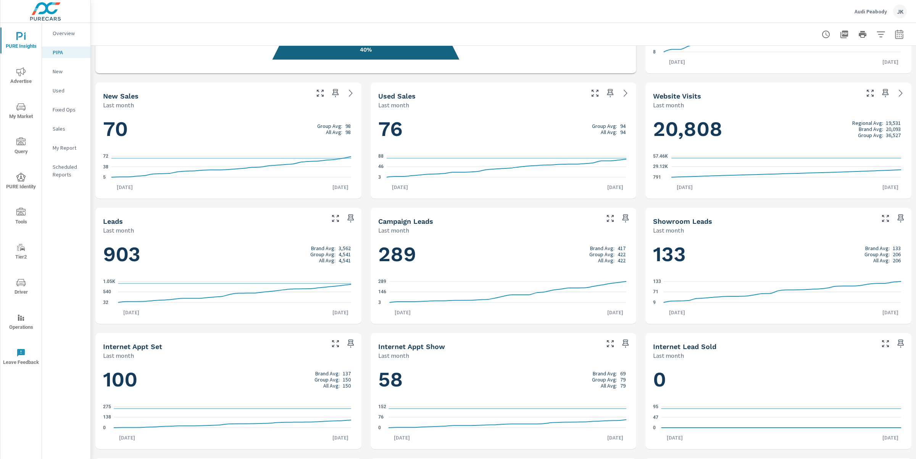
drag, startPoint x: 62, startPoint y: 97, endPoint x: 61, endPoint y: 90, distance: 7.0
click at [63, 95] on nav "Overview PIPA New Used Fixed Ops Sales My Report Scheduled Reports" at bounding box center [66, 107] width 48 height 168
click at [61, 90] on p "Used" at bounding box center [69, 91] width 32 height 8
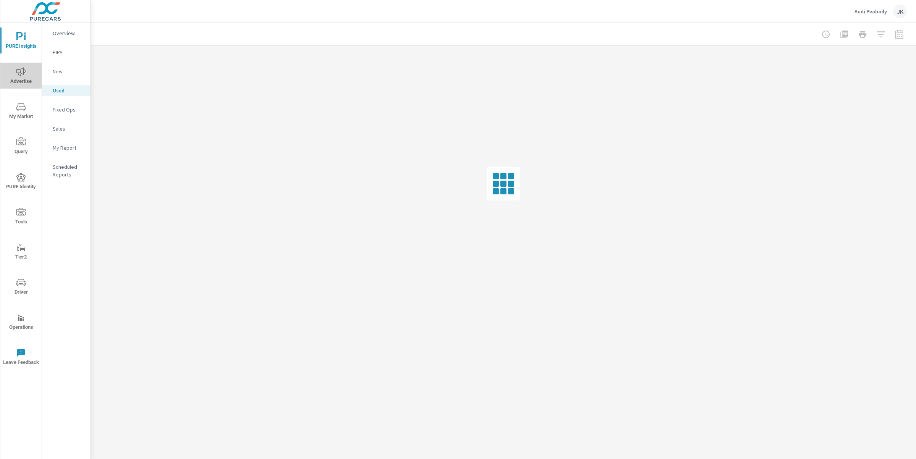
click at [22, 70] on icon "nav menu" at bounding box center [20, 71] width 9 height 9
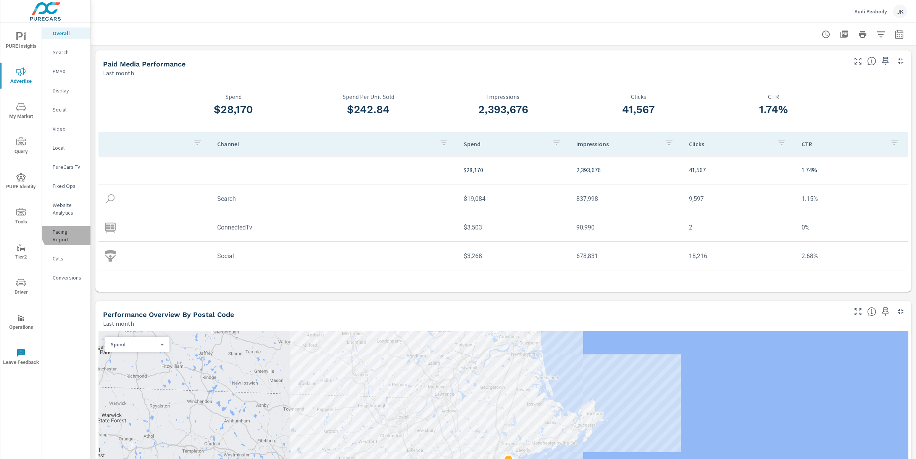
click at [68, 231] on p "Pacing Report" at bounding box center [69, 235] width 32 height 15
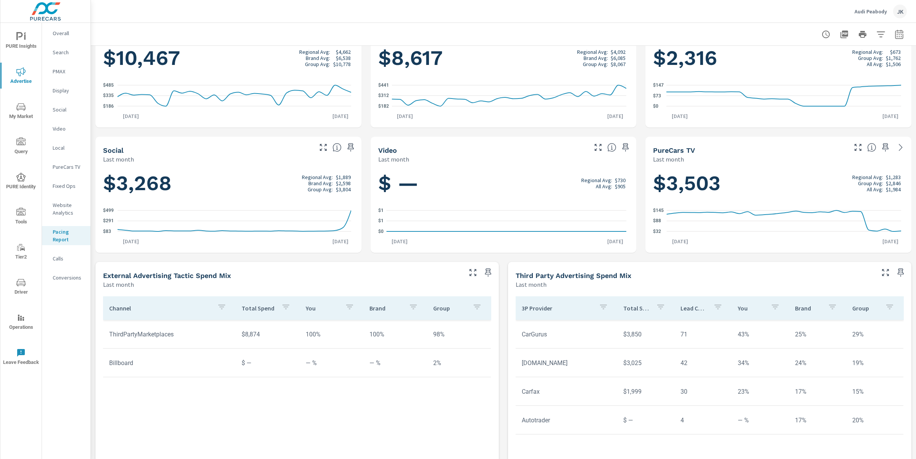
scroll to position [213, 0]
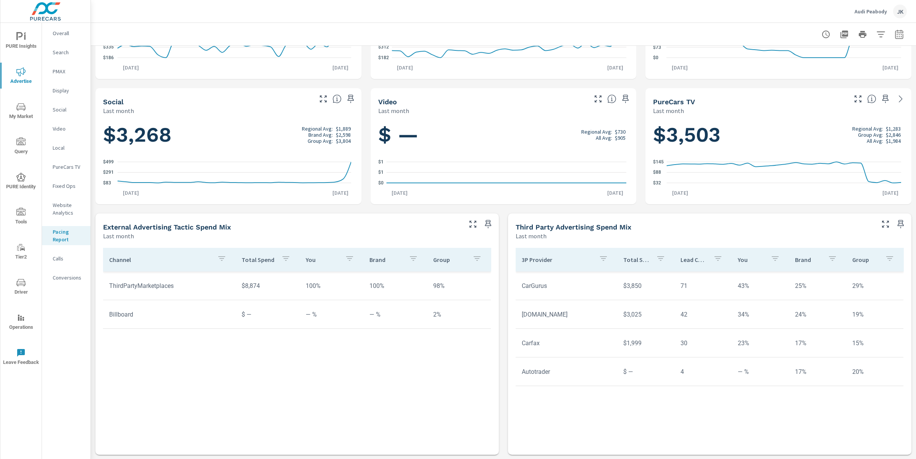
drag, startPoint x: 629, startPoint y: 227, endPoint x: 531, endPoint y: 224, distance: 97.4
click at [531, 224] on div "Third Party Advertising Spend Mix" at bounding box center [694, 226] width 358 height 9
drag, startPoint x: 517, startPoint y: 259, endPoint x: 544, endPoint y: 264, distance: 28.0
click at [544, 264] on th "3P Provider" at bounding box center [565, 260] width 101 height 24
drag, startPoint x: 844, startPoint y: 261, endPoint x: 866, endPoint y: 263, distance: 22.7
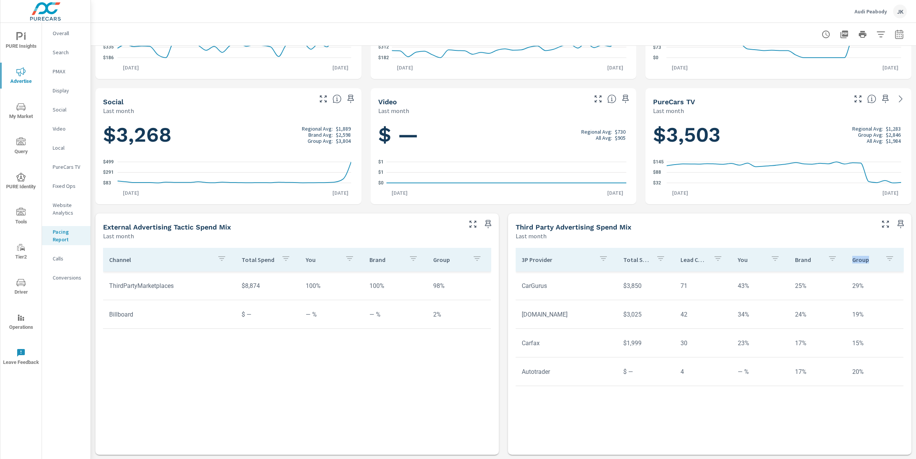
click at [824, 263] on th "Group" at bounding box center [874, 260] width 57 height 24
copy p "Group"
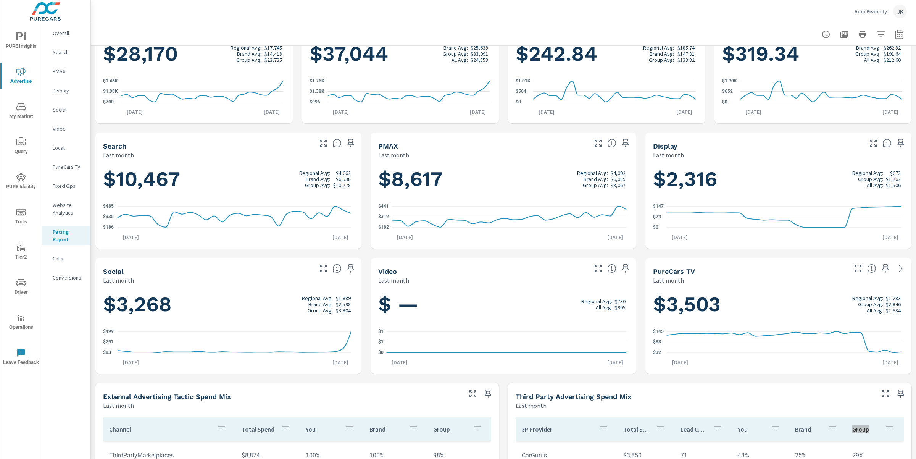
scroll to position [0, 0]
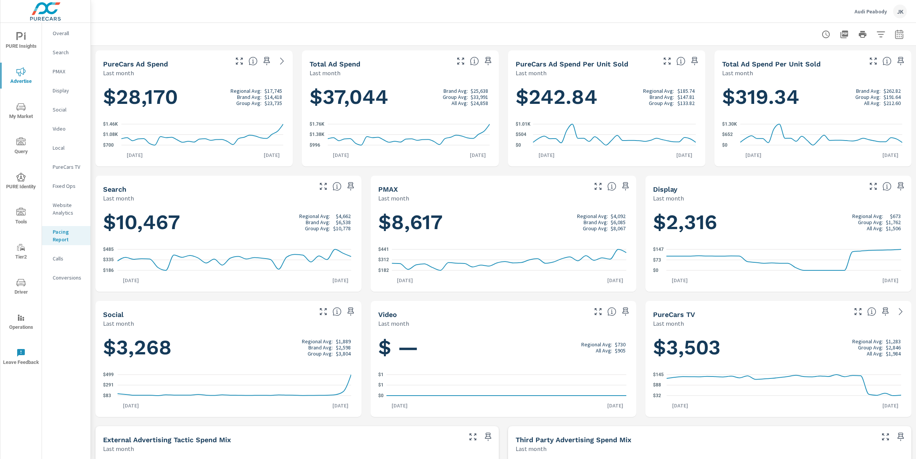
click at [26, 39] on span "PURE Insights" at bounding box center [21, 41] width 37 height 19
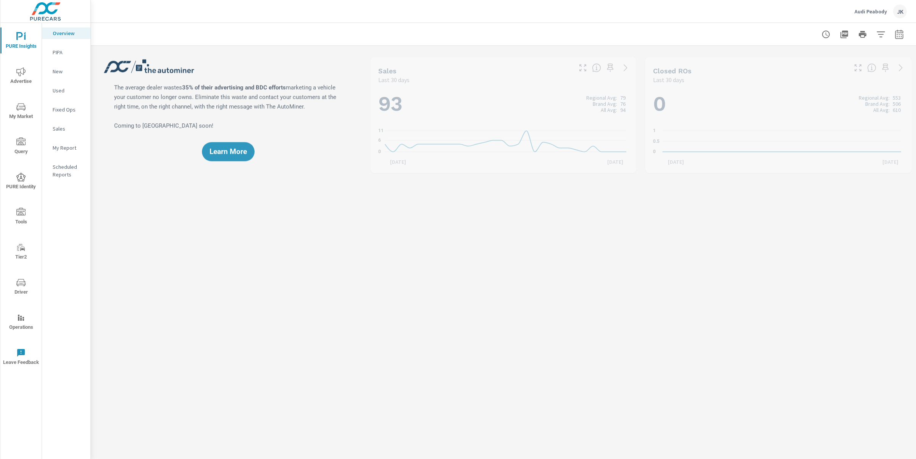
scroll to position [429, 0]
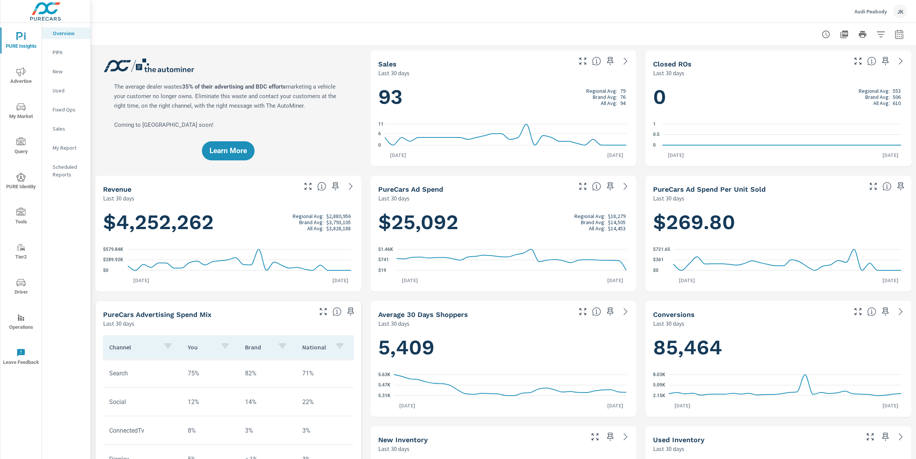
click at [63, 53] on p "PIPA" at bounding box center [69, 52] width 32 height 8
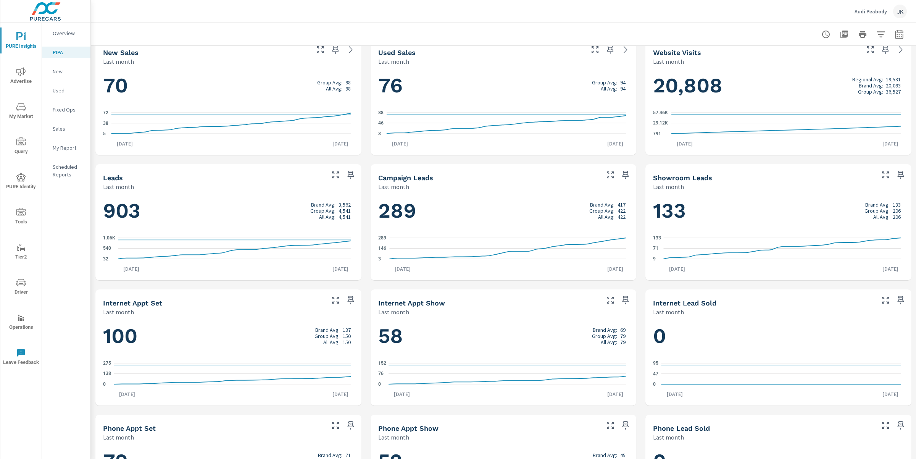
scroll to position [262, 0]
click at [26, 77] on span "Advertise" at bounding box center [21, 76] width 37 height 19
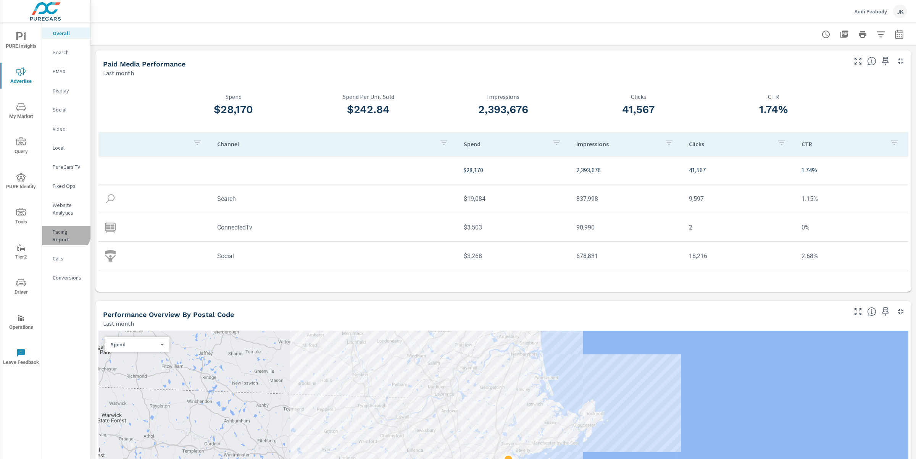
click at [61, 230] on p "Pacing Report" at bounding box center [69, 235] width 32 height 15
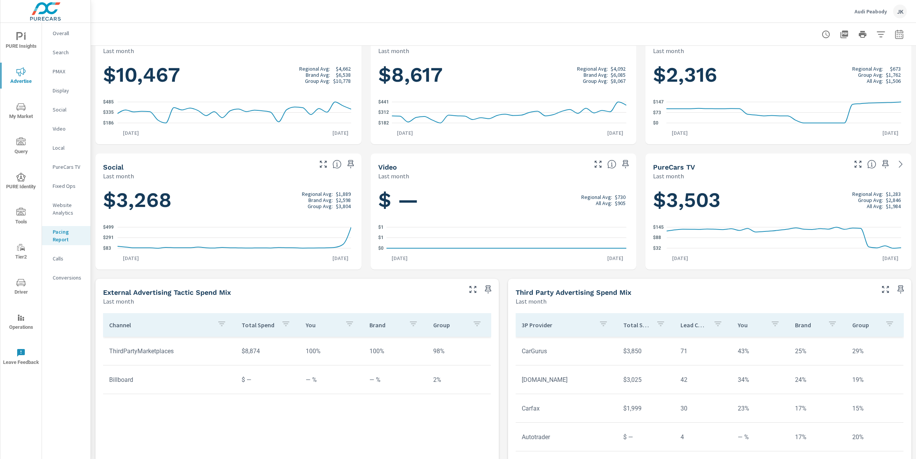
scroll to position [213, 0]
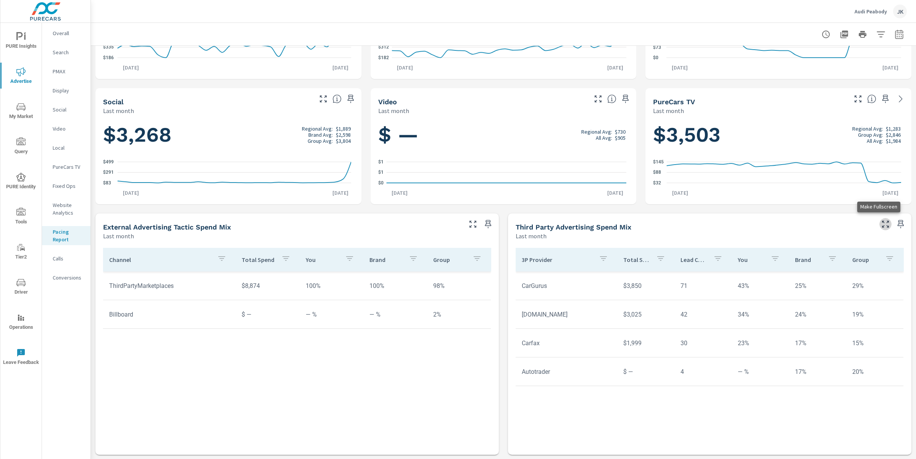
click at [824, 223] on icon "button" at bounding box center [885, 223] width 9 height 9
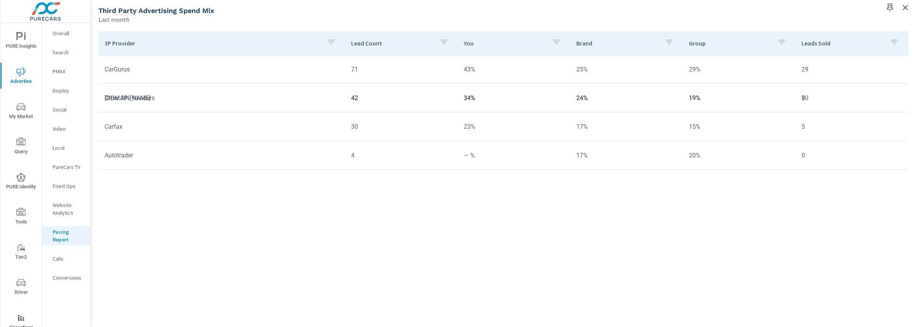
click at [331, 293] on div "3P Provider Lead Count You Brand Group Leads Sold CarGurus 71 43% 25% 29% 29 [D…" at bounding box center [503, 169] width 810 height 276
click at [324, 298] on div "3P Provider Lead Count You Brand Group Leads Sold CarGurus 71 43% 25% 29% 29 [D…" at bounding box center [503, 169] width 810 height 276
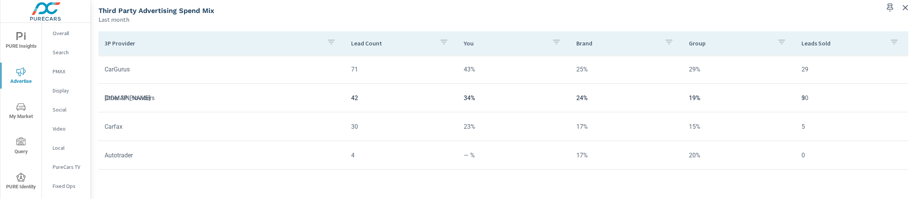
click at [94, 185] on div "3P Provider Lead Count You Brand Group Leads Sold CarGurus 71 43% 25% 29% 29 [D…" at bounding box center [503, 111] width 819 height 169
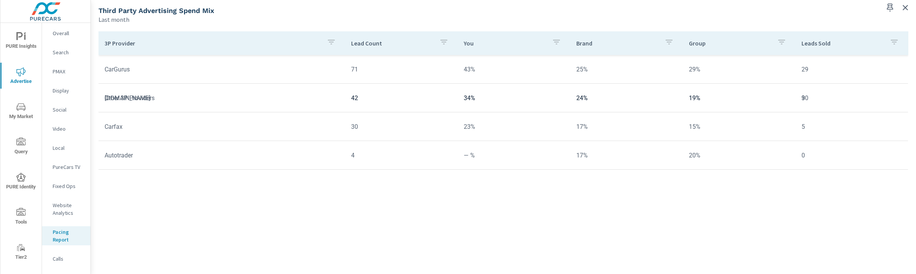
click at [248, 219] on div "3P Provider Lead Count You Brand Group Leads Sold CarGurus 71 43% 25% 29% 29 [D…" at bounding box center [503, 142] width 810 height 223
click at [293, 158] on td "Autotrader" at bounding box center [221, 154] width 246 height 19
drag, startPoint x: 331, startPoint y: 171, endPoint x: 332, endPoint y: 175, distance: 4.6
click at [332, 175] on div "3P Provider Lead Count You Brand Group Leads Sold CarGurus 71 43% 25% 29% 29 [D…" at bounding box center [503, 142] width 810 height 223
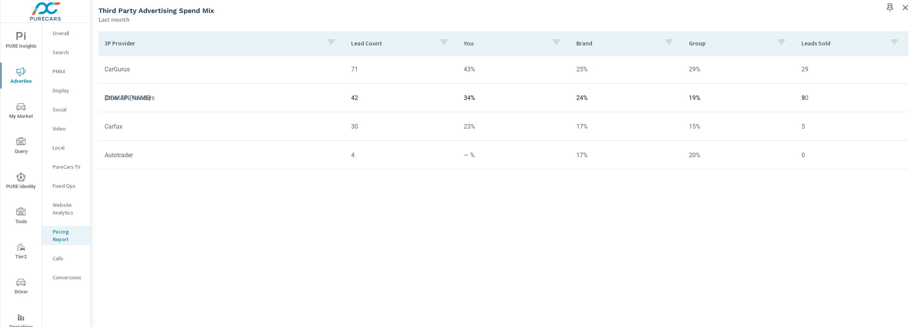
click at [474, 269] on div "3P Provider Lead Count You Brand Group Leads Sold CarGurus 71 43% 25% 29% 29 [D…" at bounding box center [503, 169] width 810 height 277
drag, startPoint x: 105, startPoint y: 155, endPoint x: 148, endPoint y: 158, distance: 43.6
click at [148, 158] on td "Autotrader" at bounding box center [221, 154] width 246 height 19
copy td "Autotrader"
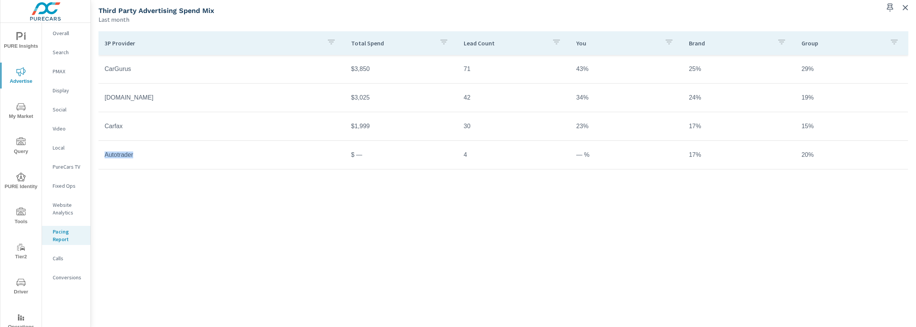
click at [135, 11] on h5 "Third Party Advertising Spend Mix" at bounding box center [156, 10] width 116 height 8
click at [122, 153] on td "Autotrader" at bounding box center [221, 154] width 246 height 19
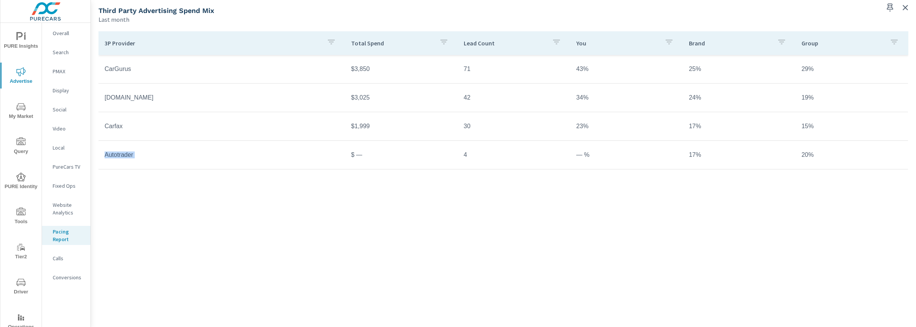
click at [122, 153] on td "Autotrader" at bounding box center [221, 154] width 246 height 19
